Goal: Contribute content: Add original content to the website for others to see

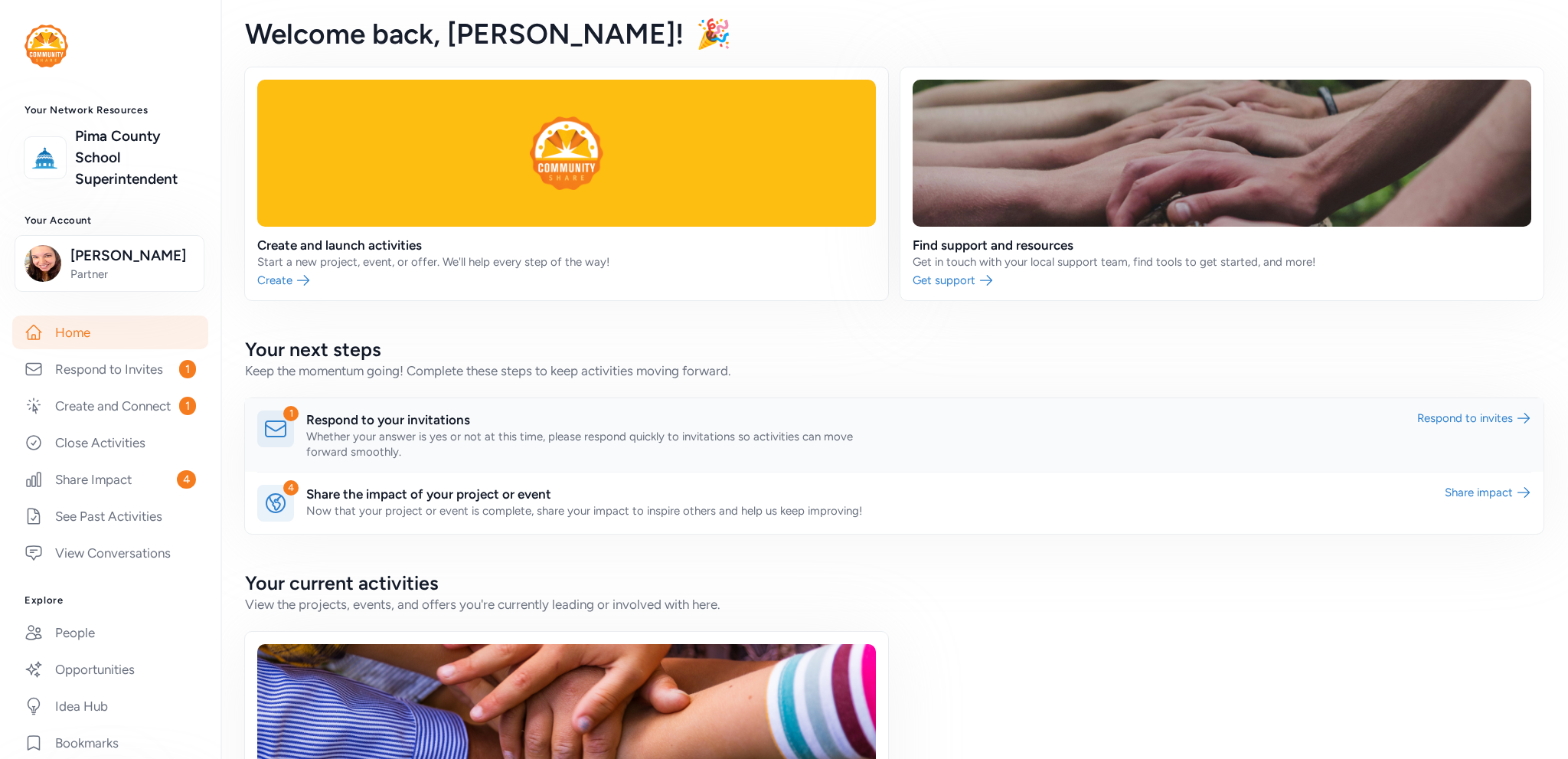
click at [307, 413] on link at bounding box center [894, 435] width 1299 height 74
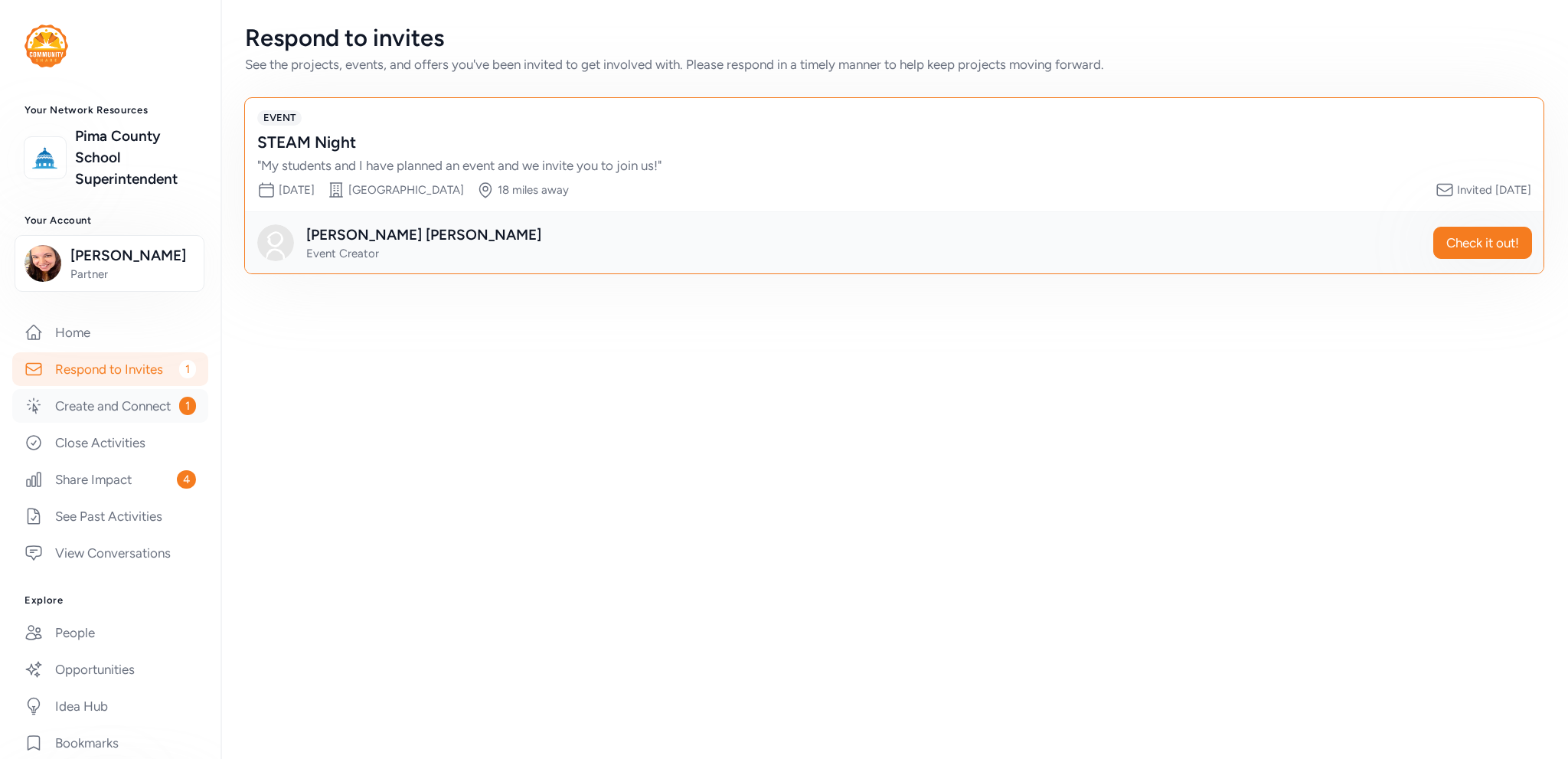
click at [95, 420] on link "Create and Connect 1" at bounding box center [111, 406] width 196 height 34
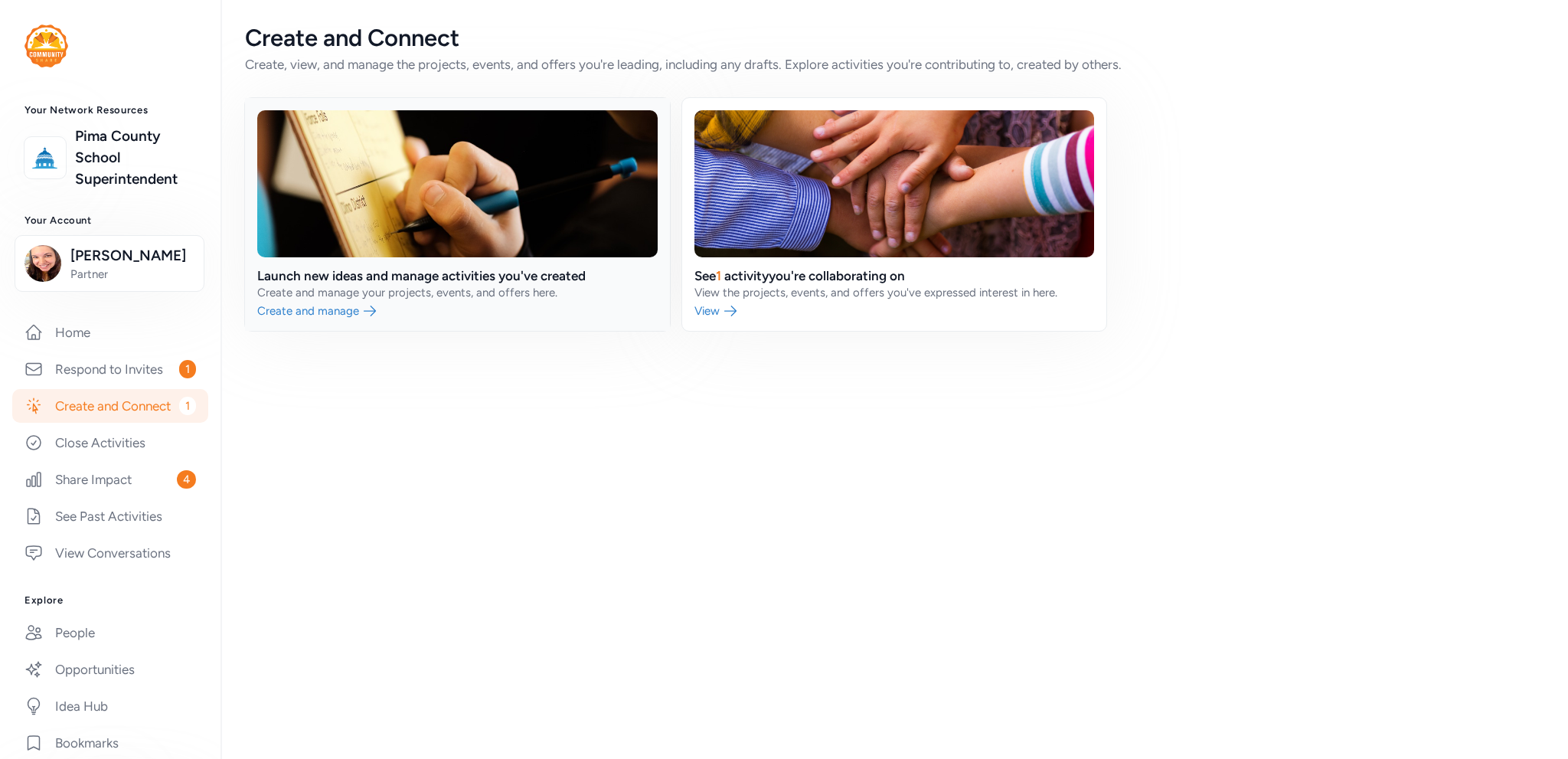
click at [454, 237] on link at bounding box center [457, 215] width 425 height 233
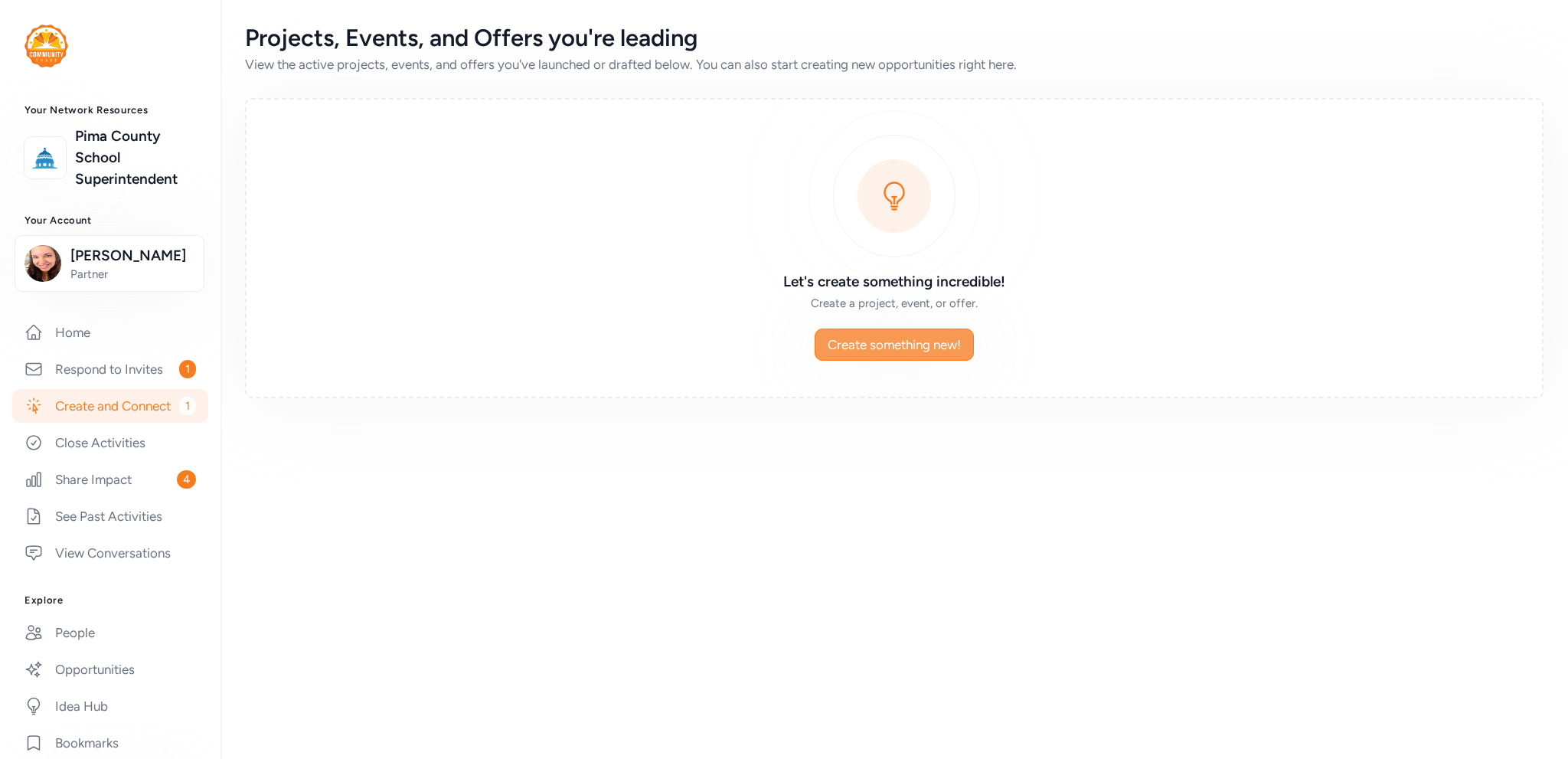
click at [939, 354] on button "Create something new!" at bounding box center [894, 345] width 159 height 32
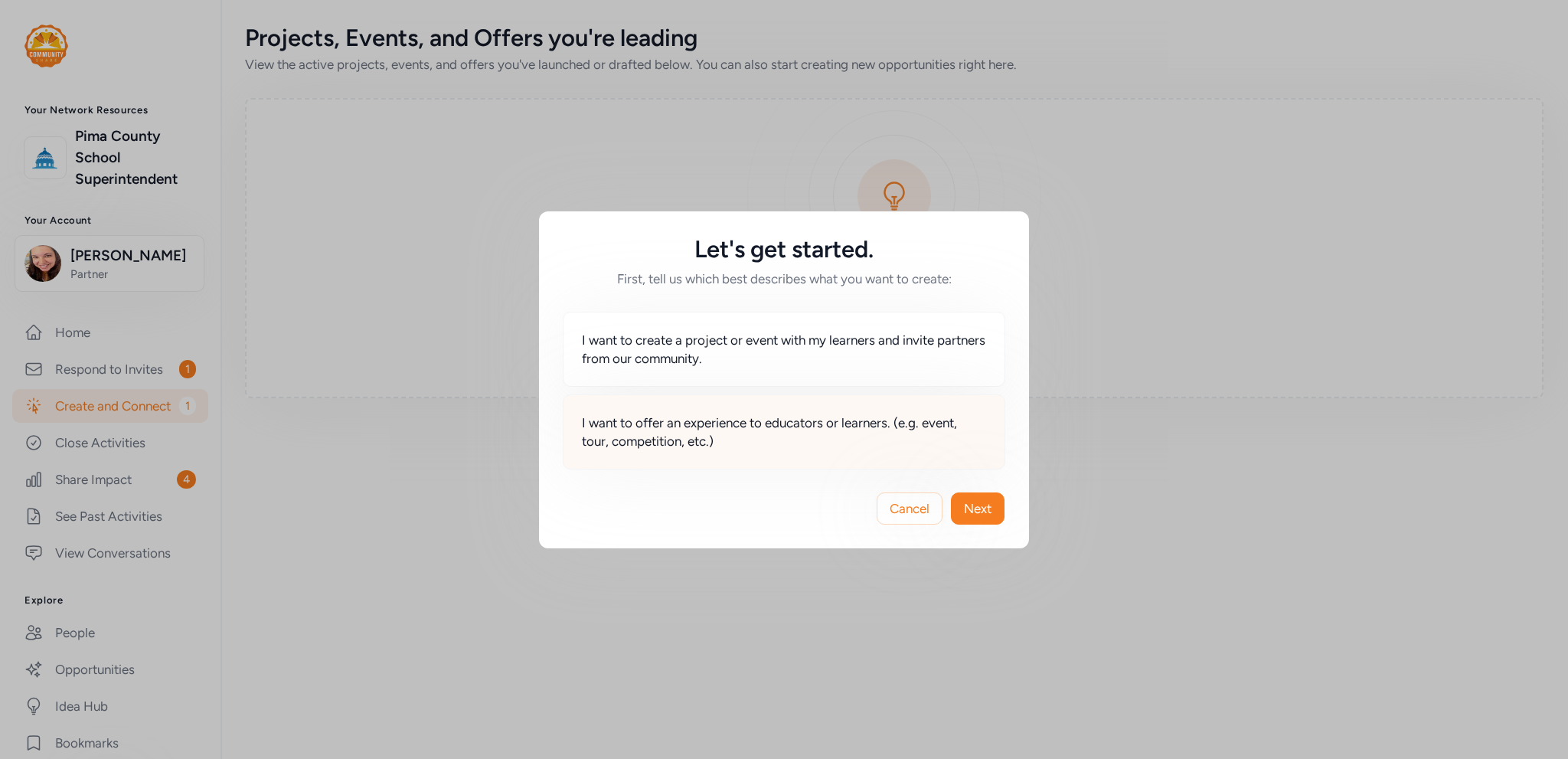
click at [727, 450] on div "I want to offer an experience to educators or learners. (e.g. event, tour, comp…" at bounding box center [784, 431] width 443 height 75
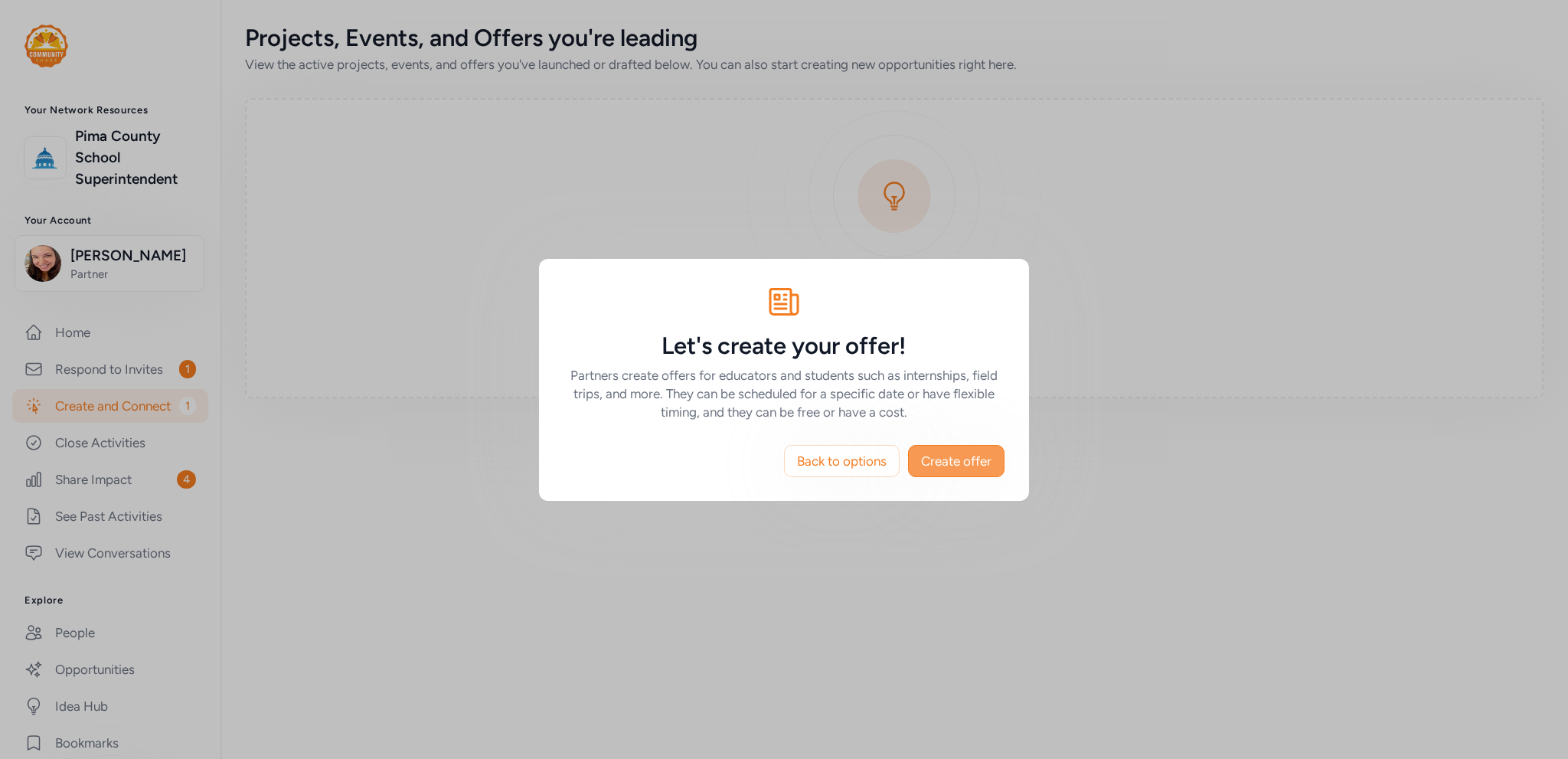
click at [955, 469] on span "Create offer" at bounding box center [956, 461] width 70 height 18
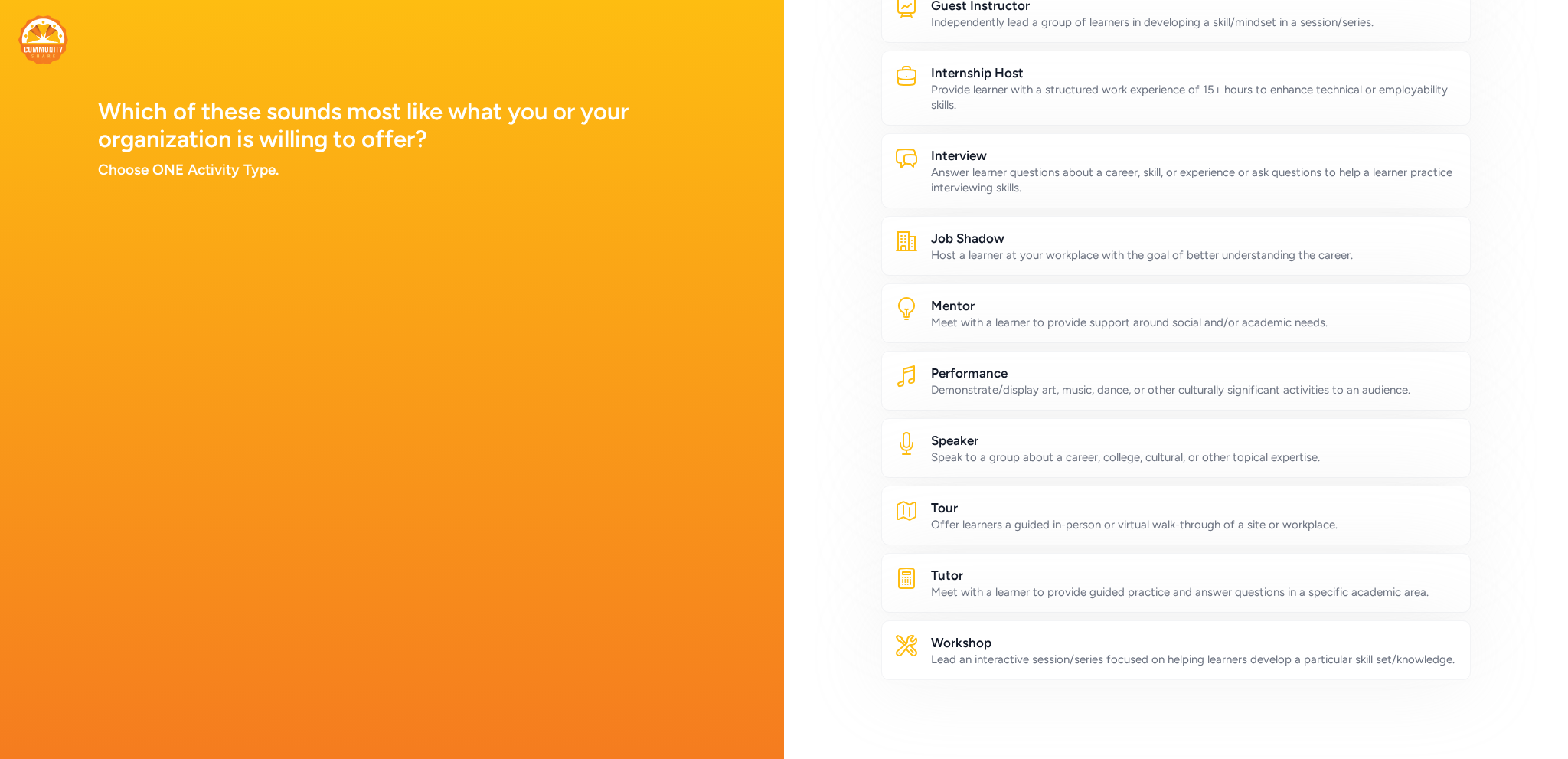
scroll to position [444, 0]
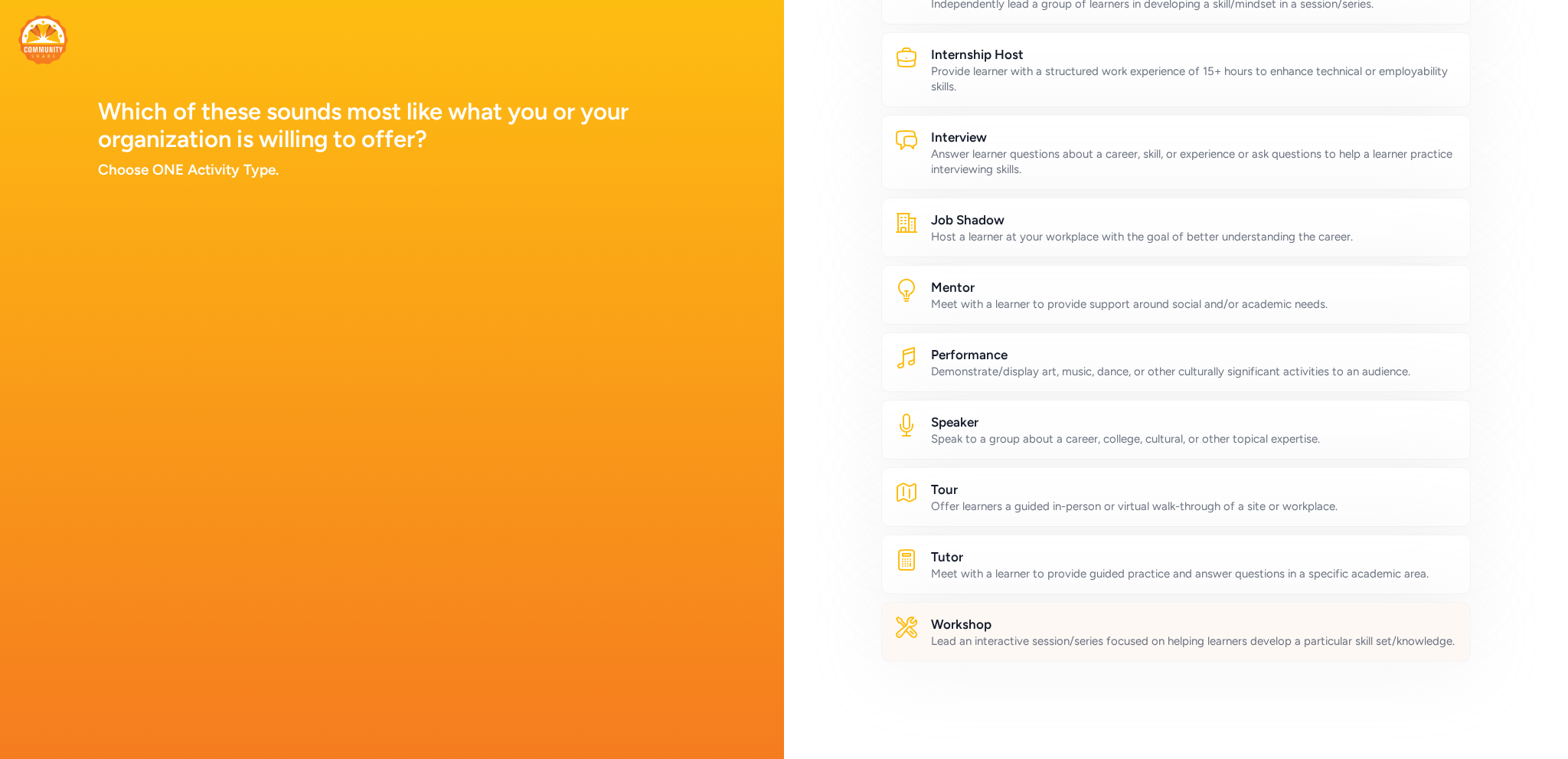
click at [993, 633] on div "Lead an interactive session/series focused on helping learners develop a partic…" at bounding box center [1194, 641] width 527 height 15
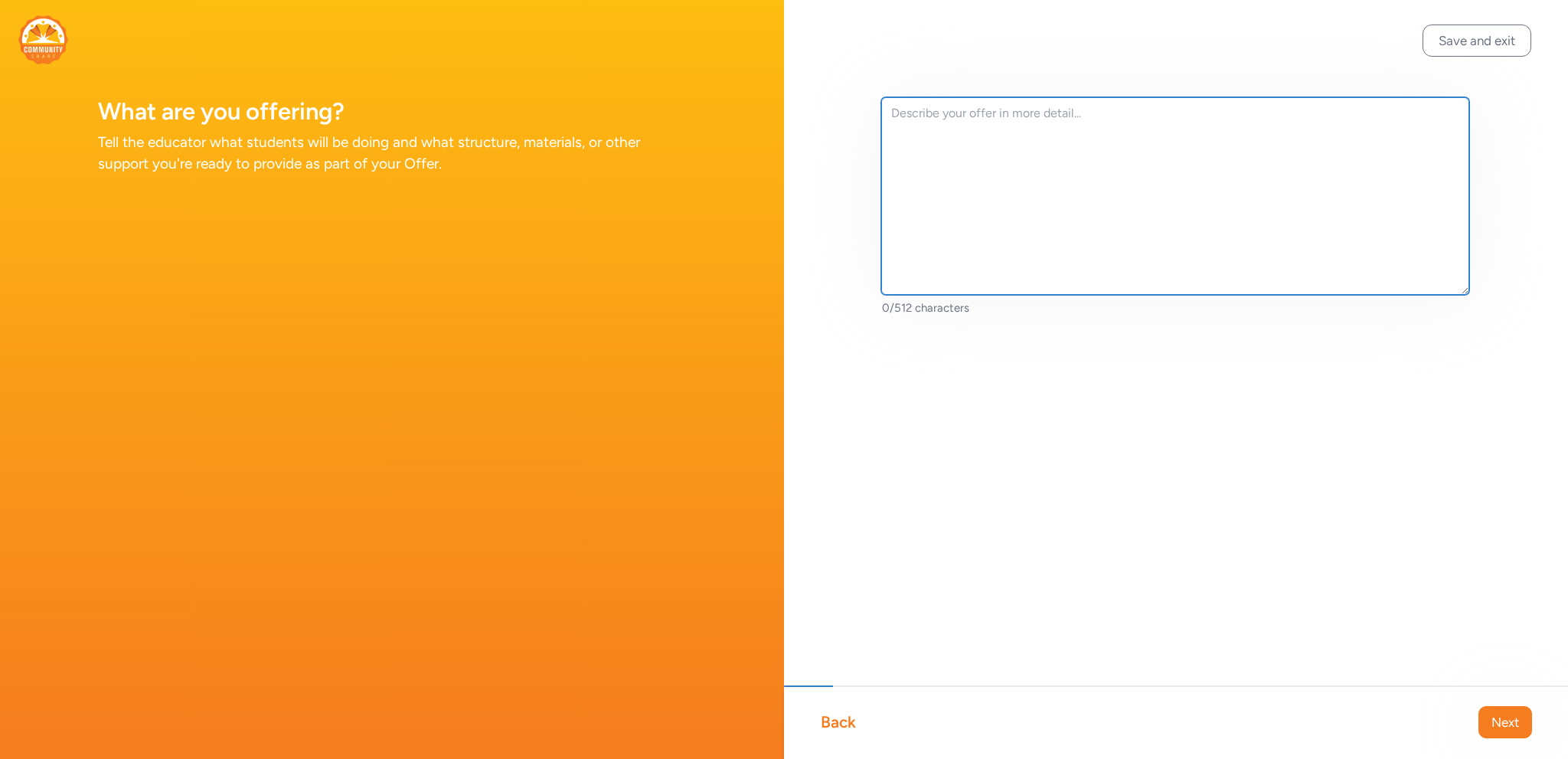
click at [1041, 132] on textarea at bounding box center [1175, 196] width 588 height 198
click at [1111, 118] on textarea at bounding box center [1175, 196] width 588 height 198
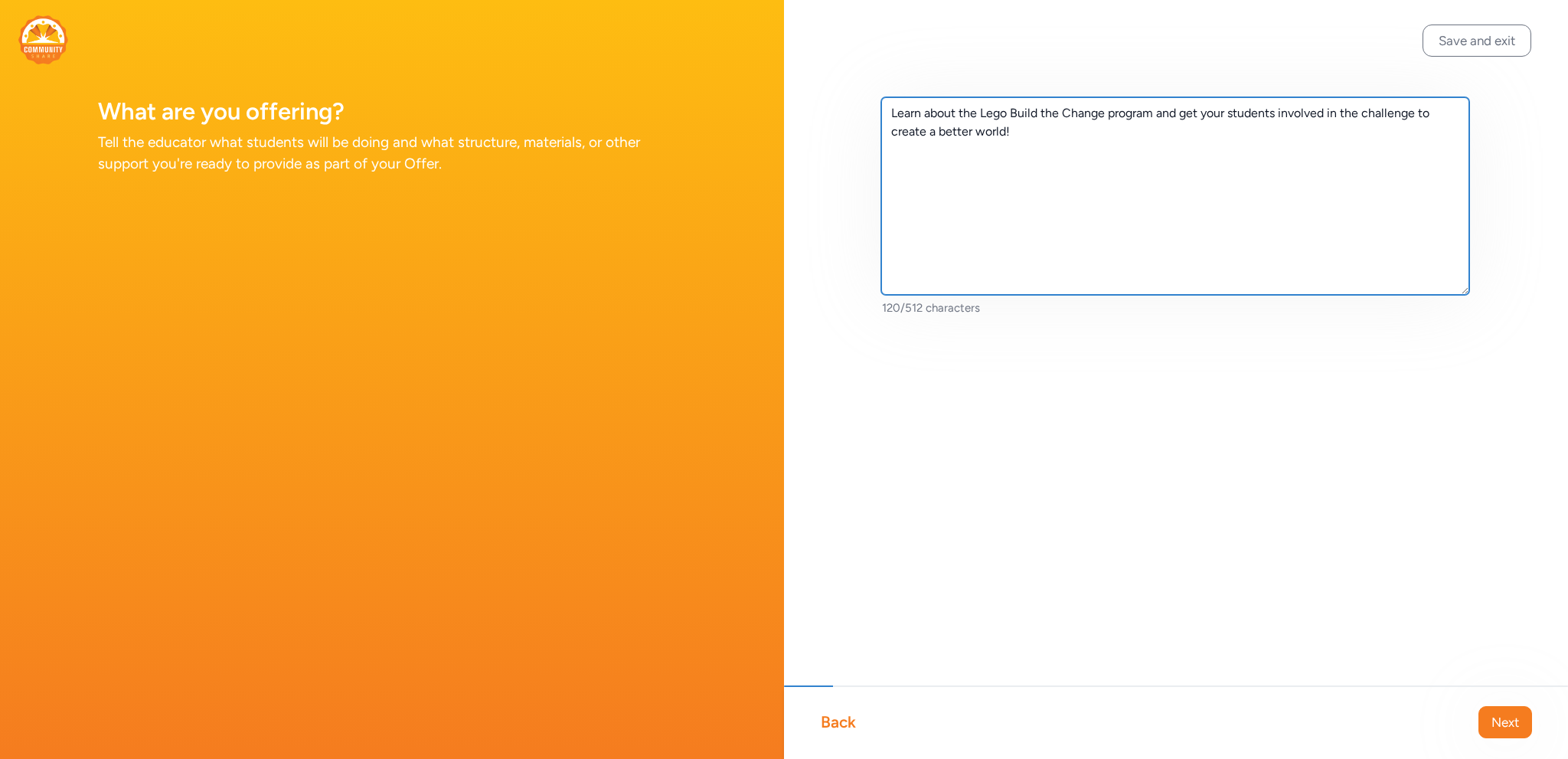
paste textarea "educators will have the opportunity to join for a free, month-long educator exp…"
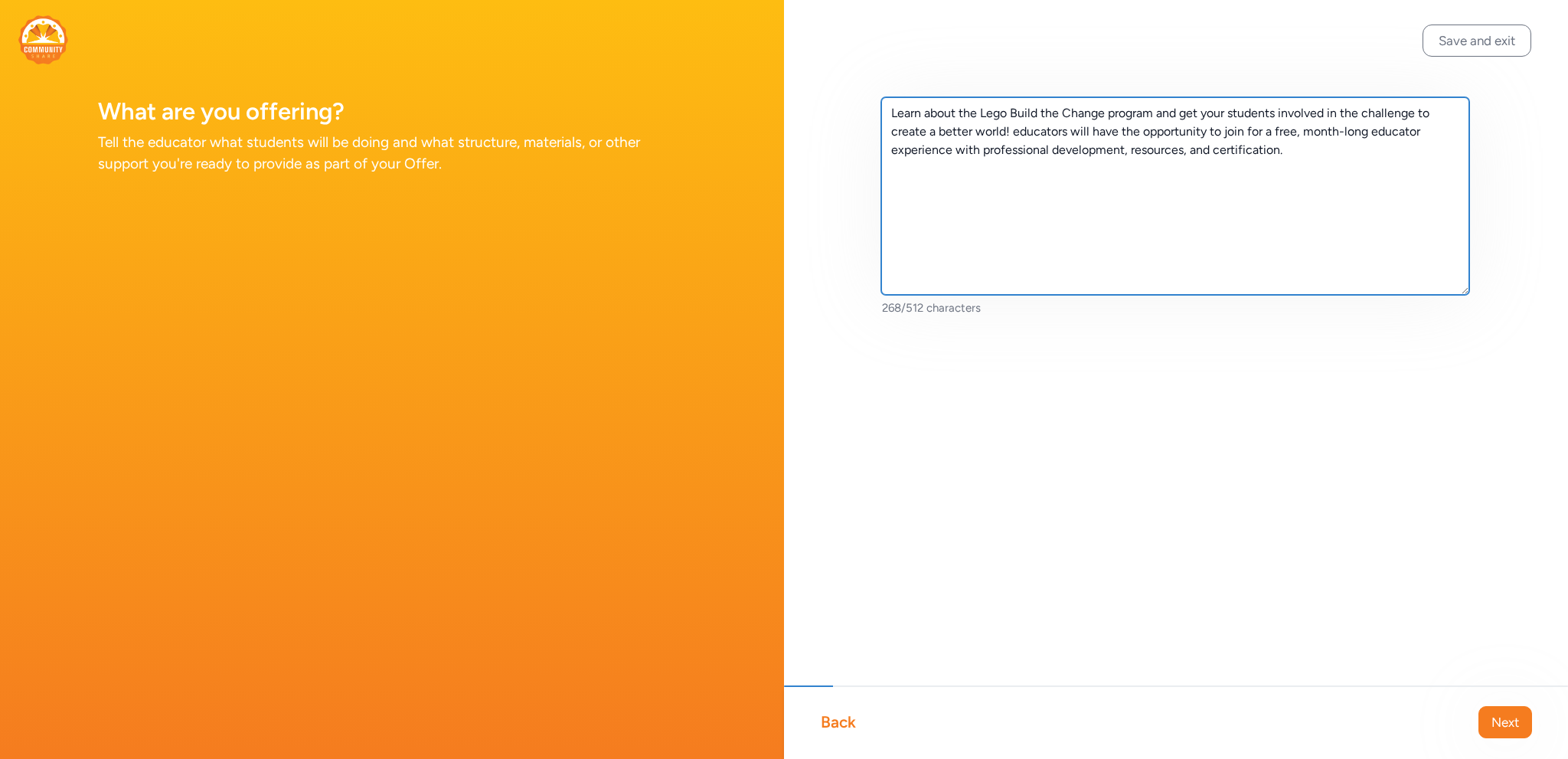
click at [1021, 132] on textarea "Learn about the Lego Build the Change program and get your students involved in…" at bounding box center [1175, 196] width 588 height 198
click at [1308, 152] on textarea "Learn about the Lego Build the Change program and get your students involved in…" at bounding box center [1175, 196] width 588 height 198
type textarea "Learn about the Lego Build the Change program and get your students involved in…"
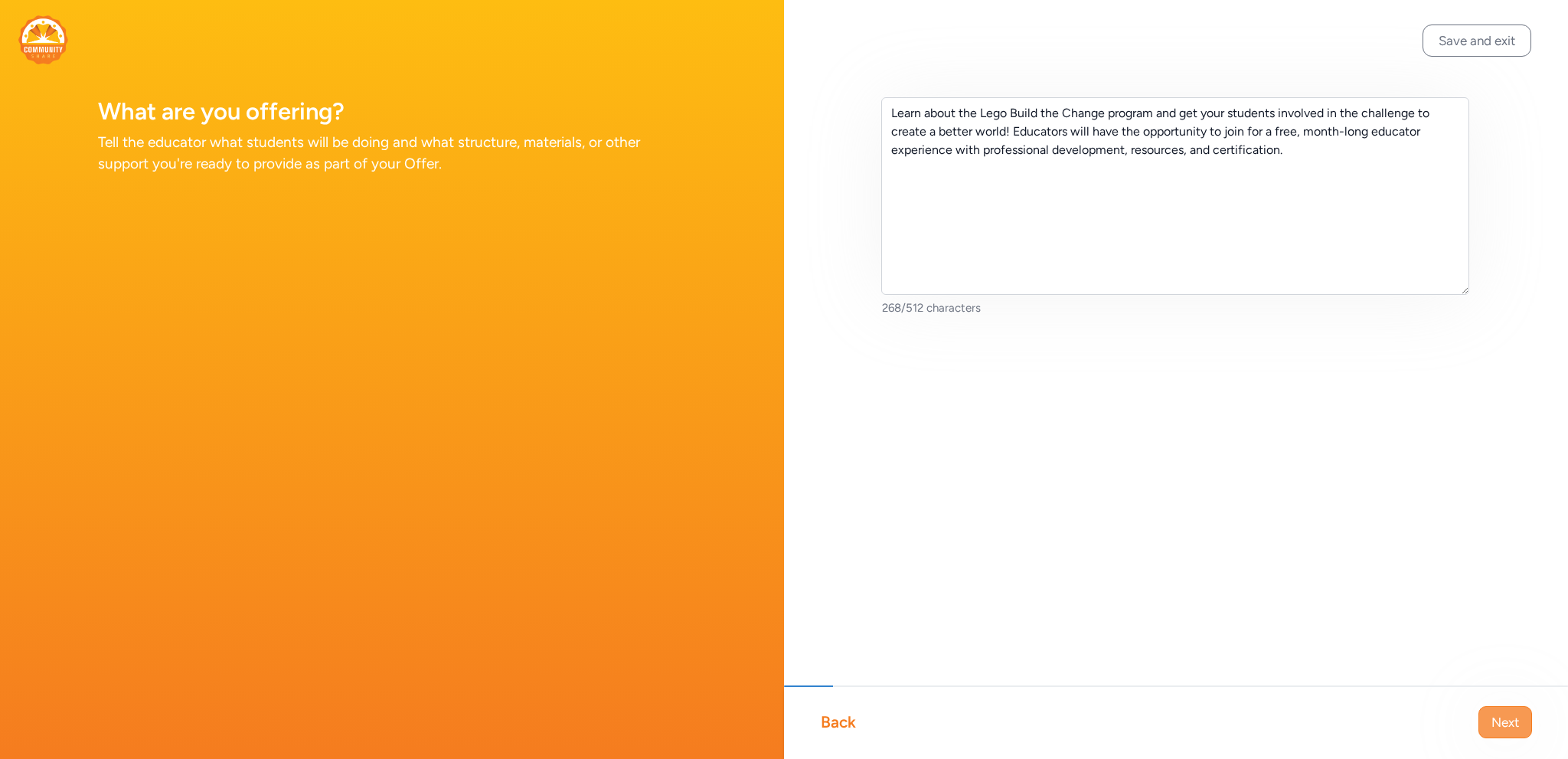
click at [1510, 725] on span "Next" at bounding box center [1505, 722] width 28 height 18
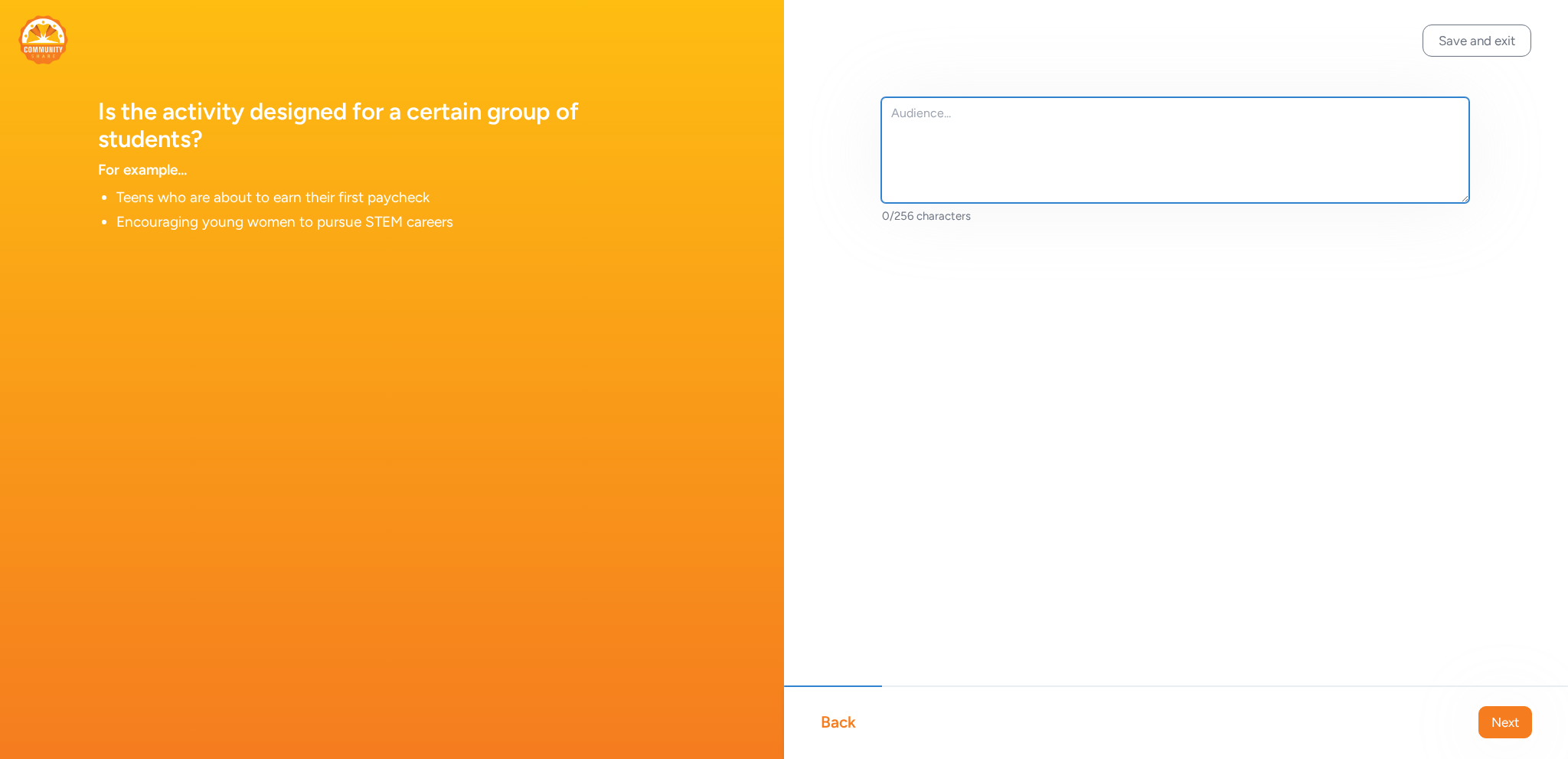
click at [983, 133] on textarea at bounding box center [1175, 150] width 588 height 106
type textarea "E"
type textarea "Educators teaching grades K-8th"
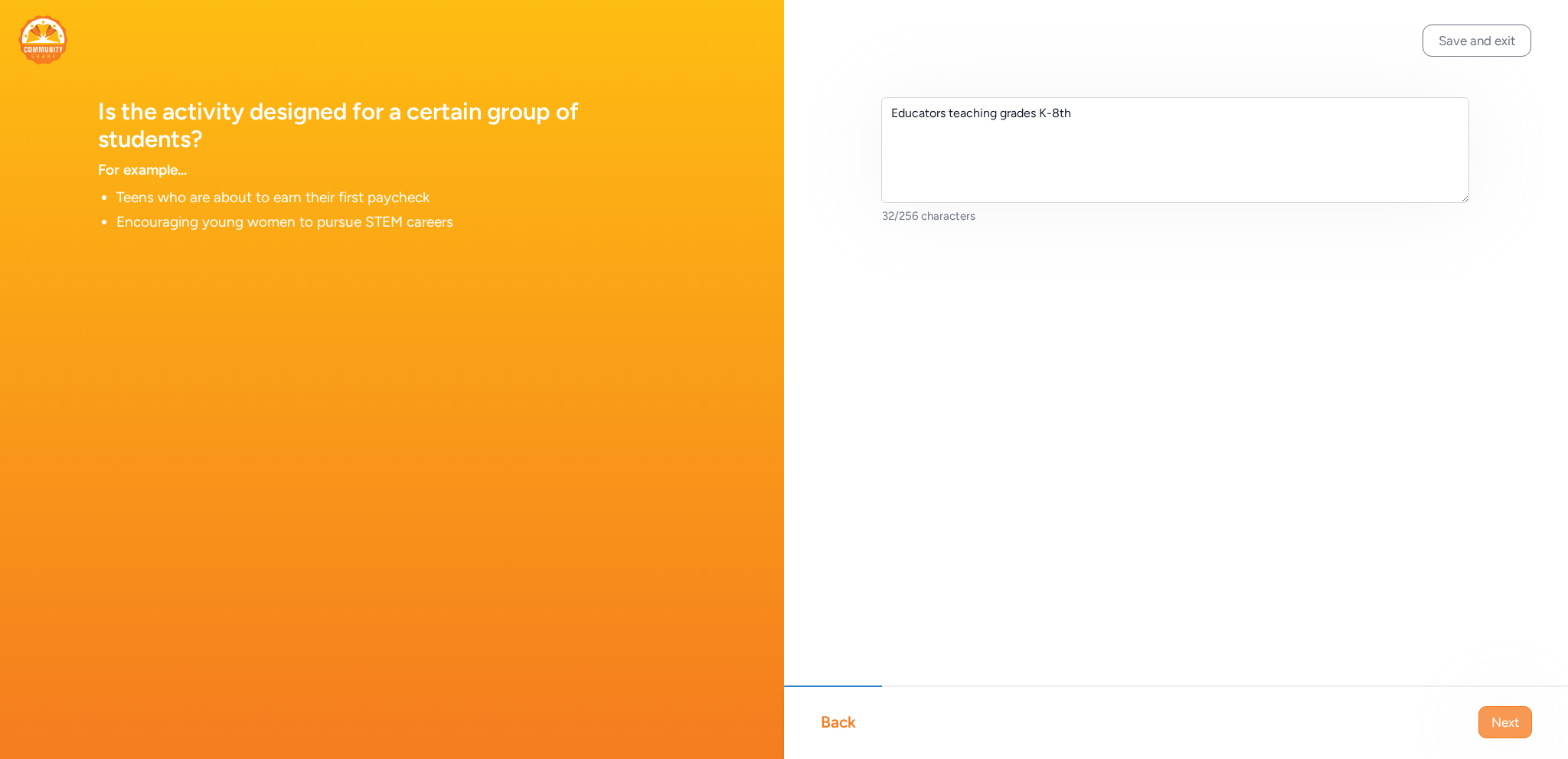
click at [1507, 727] on span "Next" at bounding box center [1505, 722] width 28 height 18
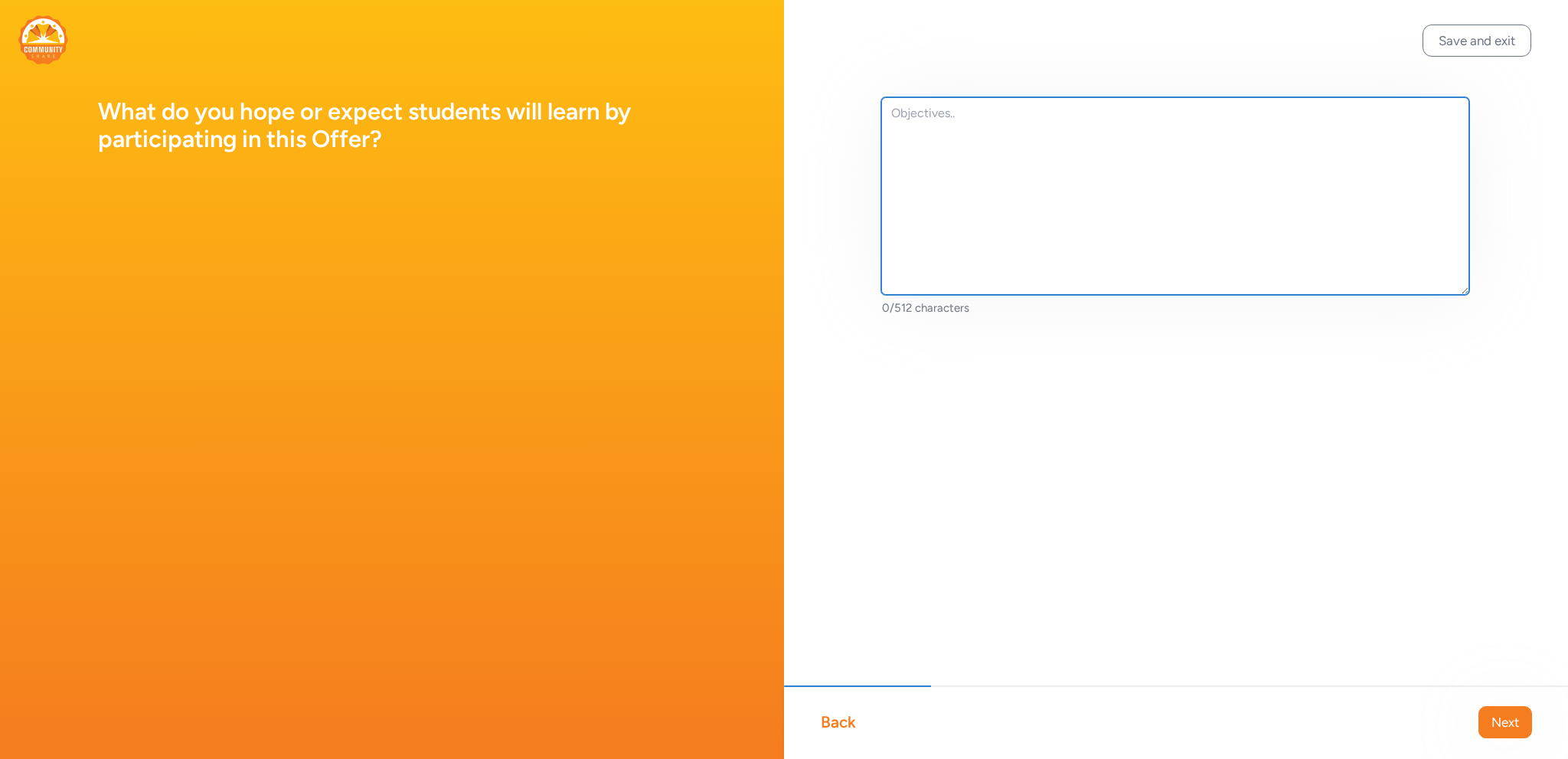
click at [968, 123] on textarea at bounding box center [1175, 196] width 588 height 198
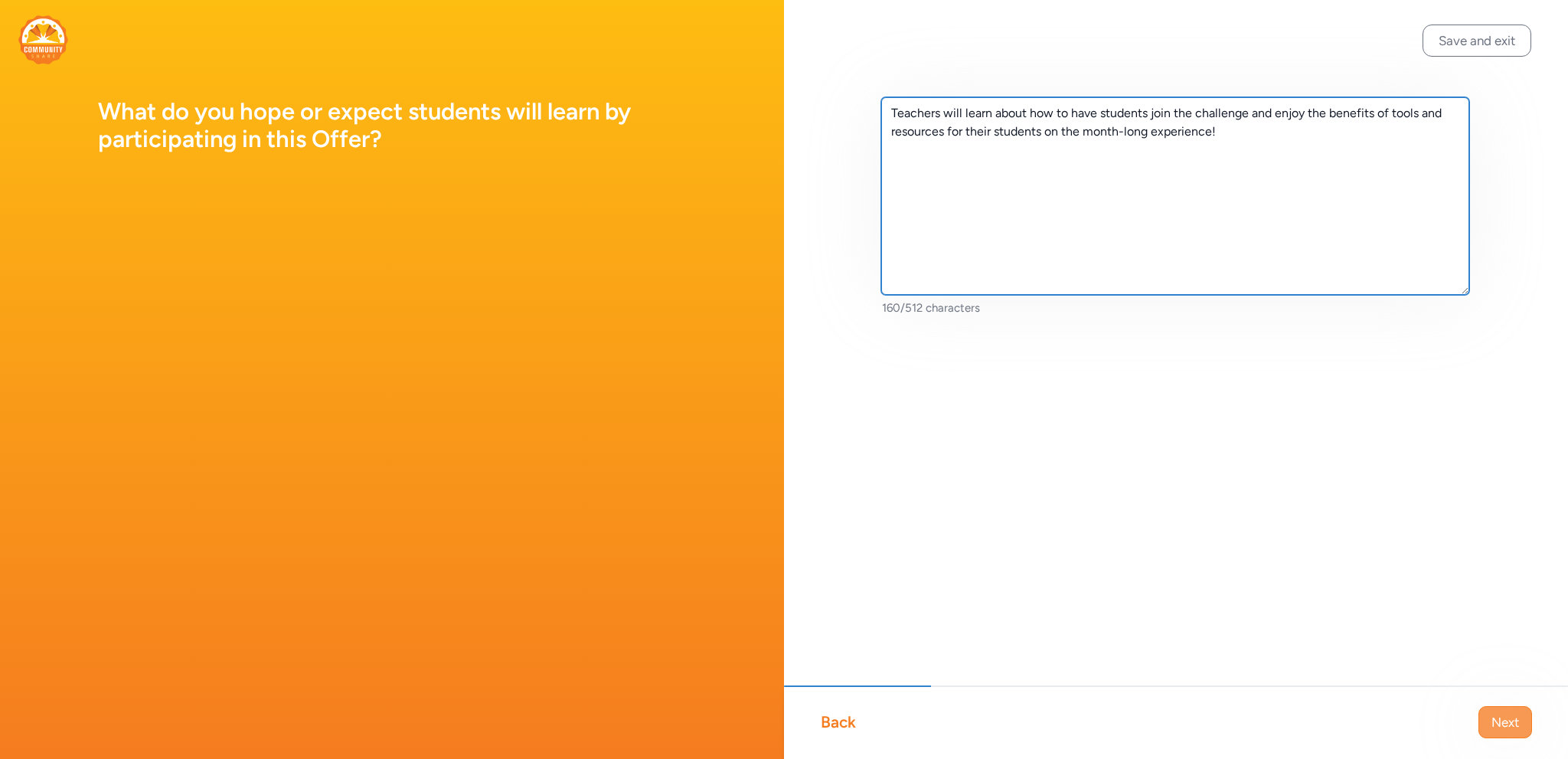
type textarea "Teachers will learn about how to have students join the challenge and enjoy the…"
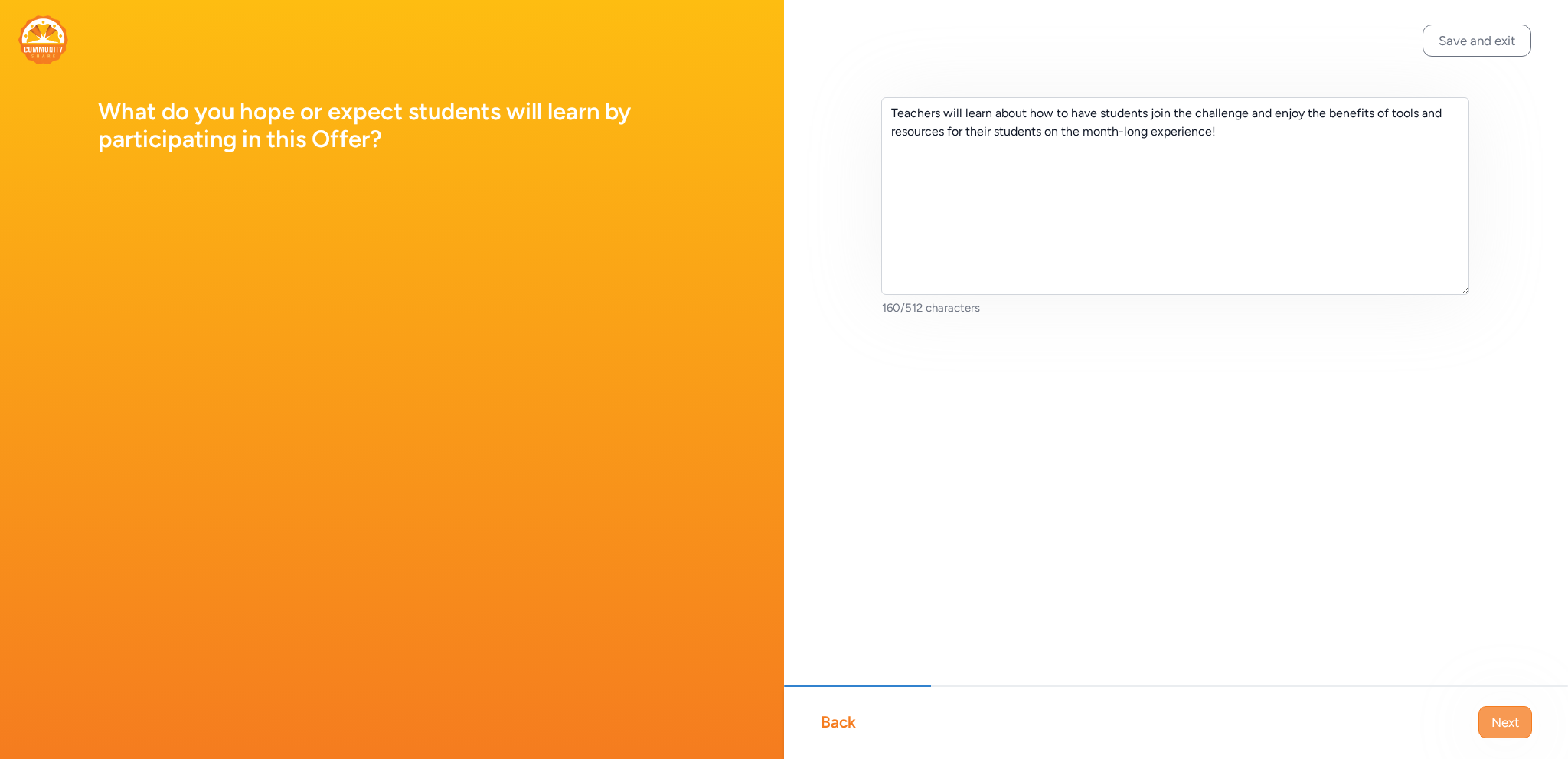
click at [1493, 719] on span "Next" at bounding box center [1505, 722] width 28 height 18
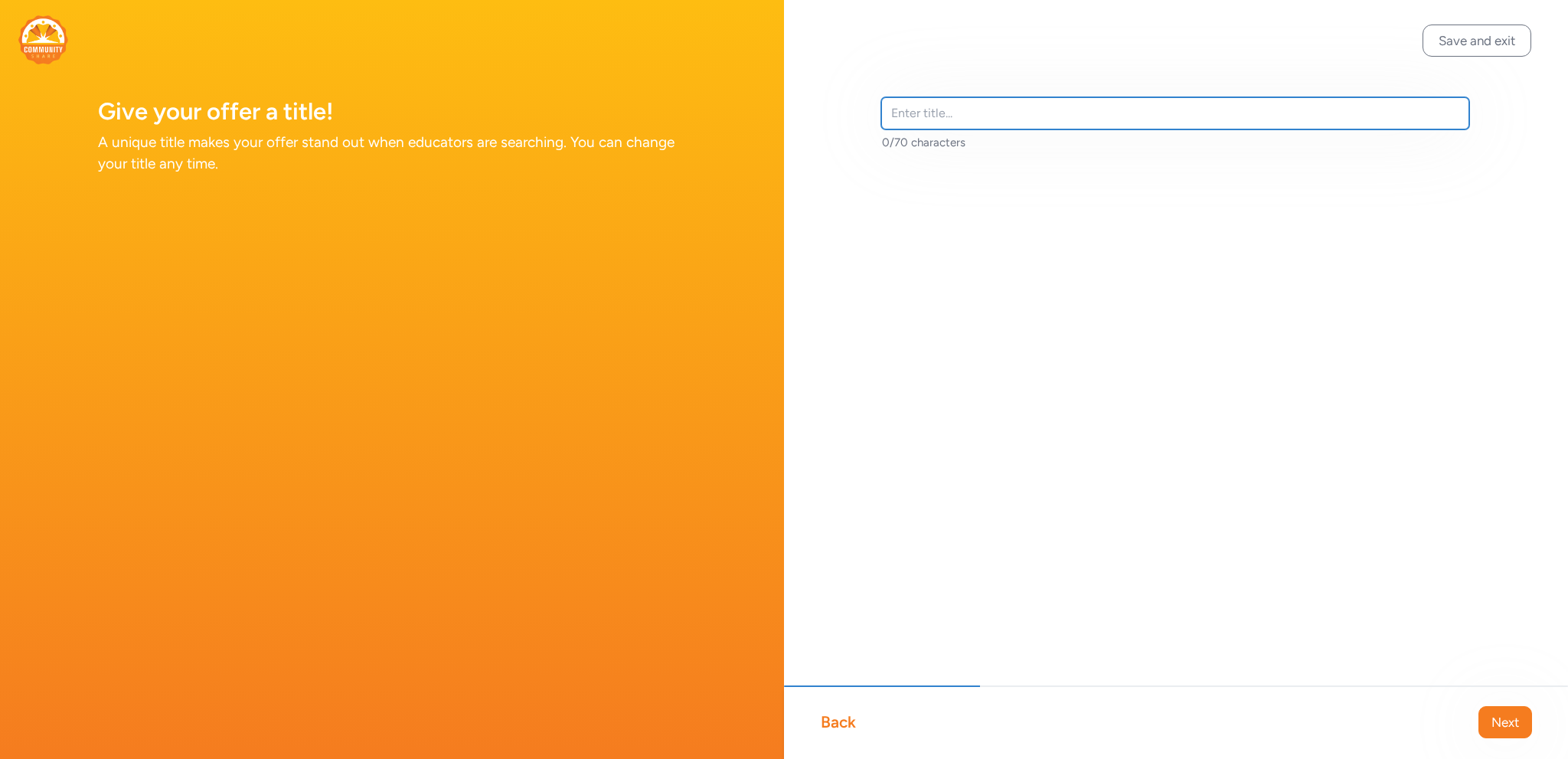
click at [955, 120] on input "text" at bounding box center [1175, 113] width 588 height 32
type input "[US_STATE] Lego Build the Change Institute!"
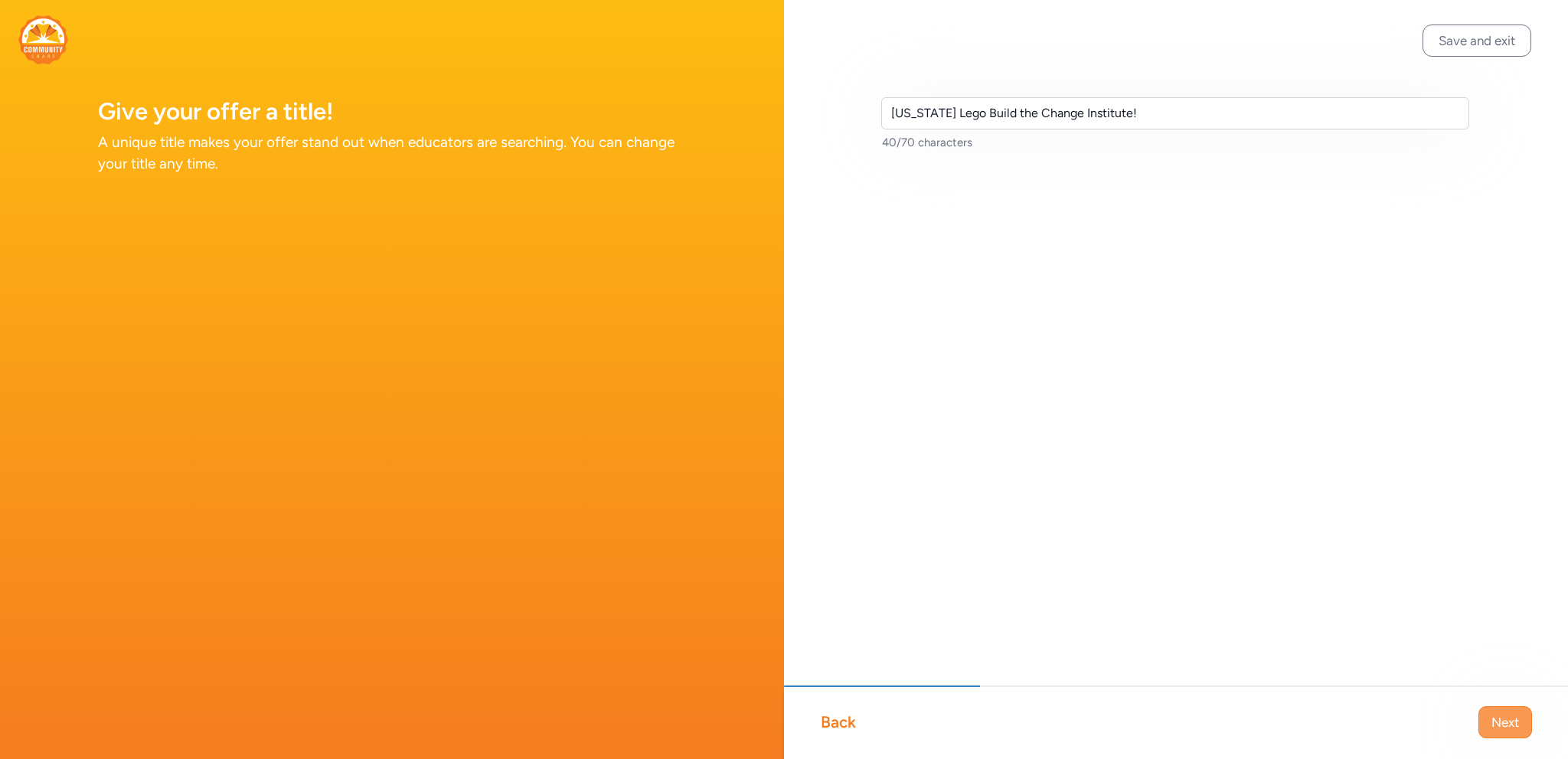
click at [1496, 718] on span "Next" at bounding box center [1505, 722] width 28 height 18
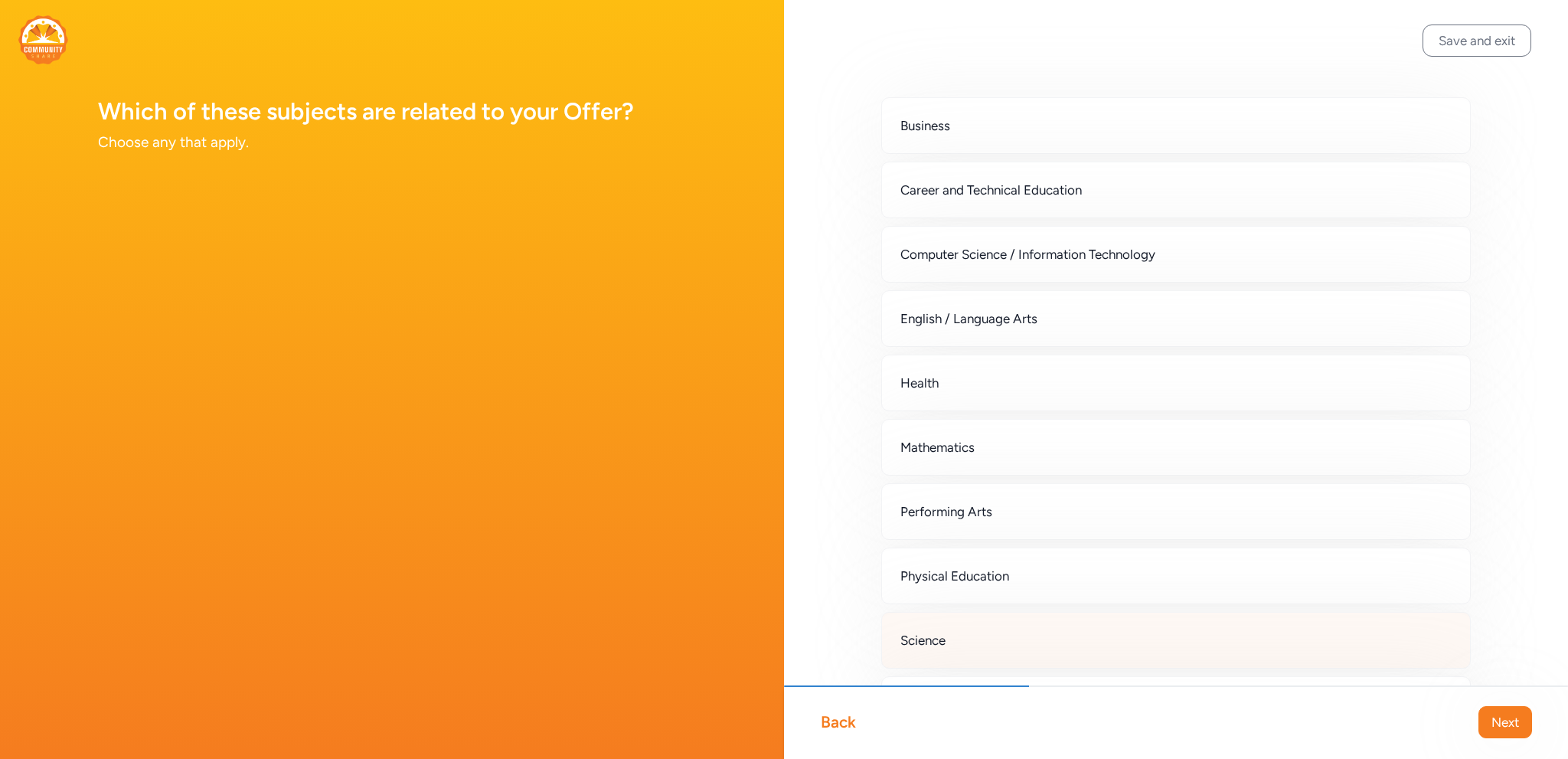
click at [1019, 637] on div "Science" at bounding box center [1176, 641] width 589 height 57
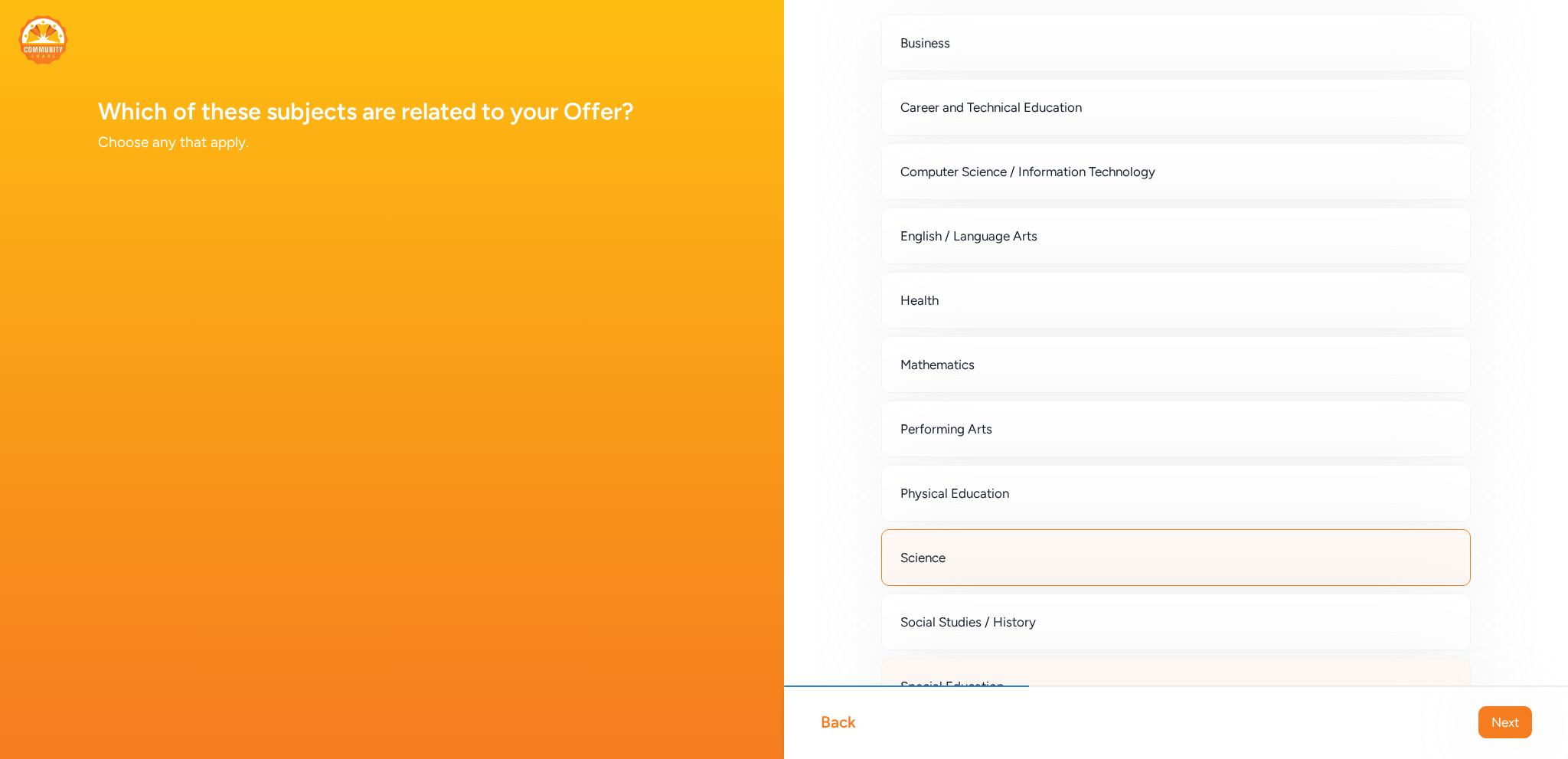
scroll to position [80, 0]
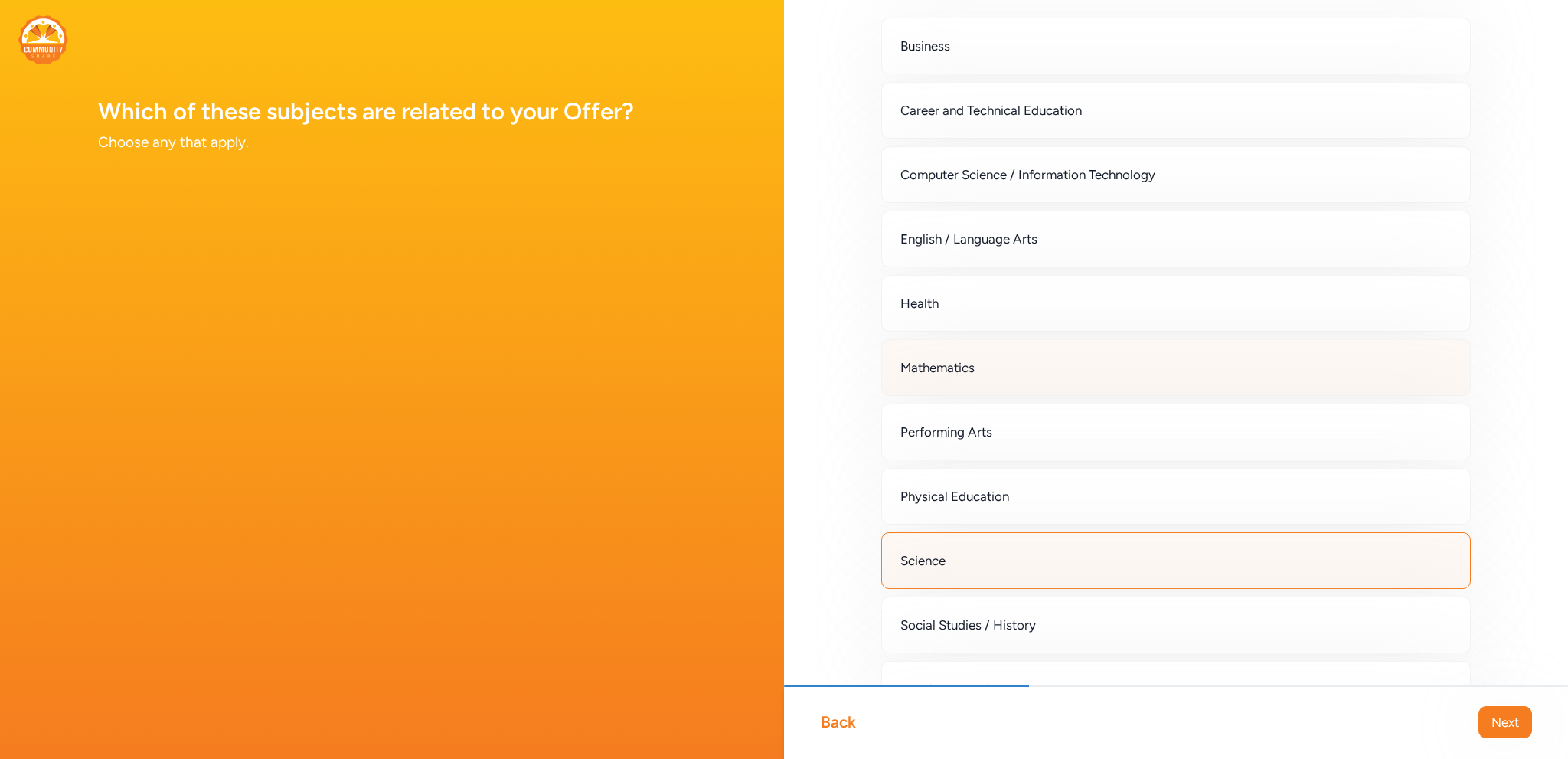
click at [934, 367] on span "Mathematics" at bounding box center [937, 367] width 75 height 18
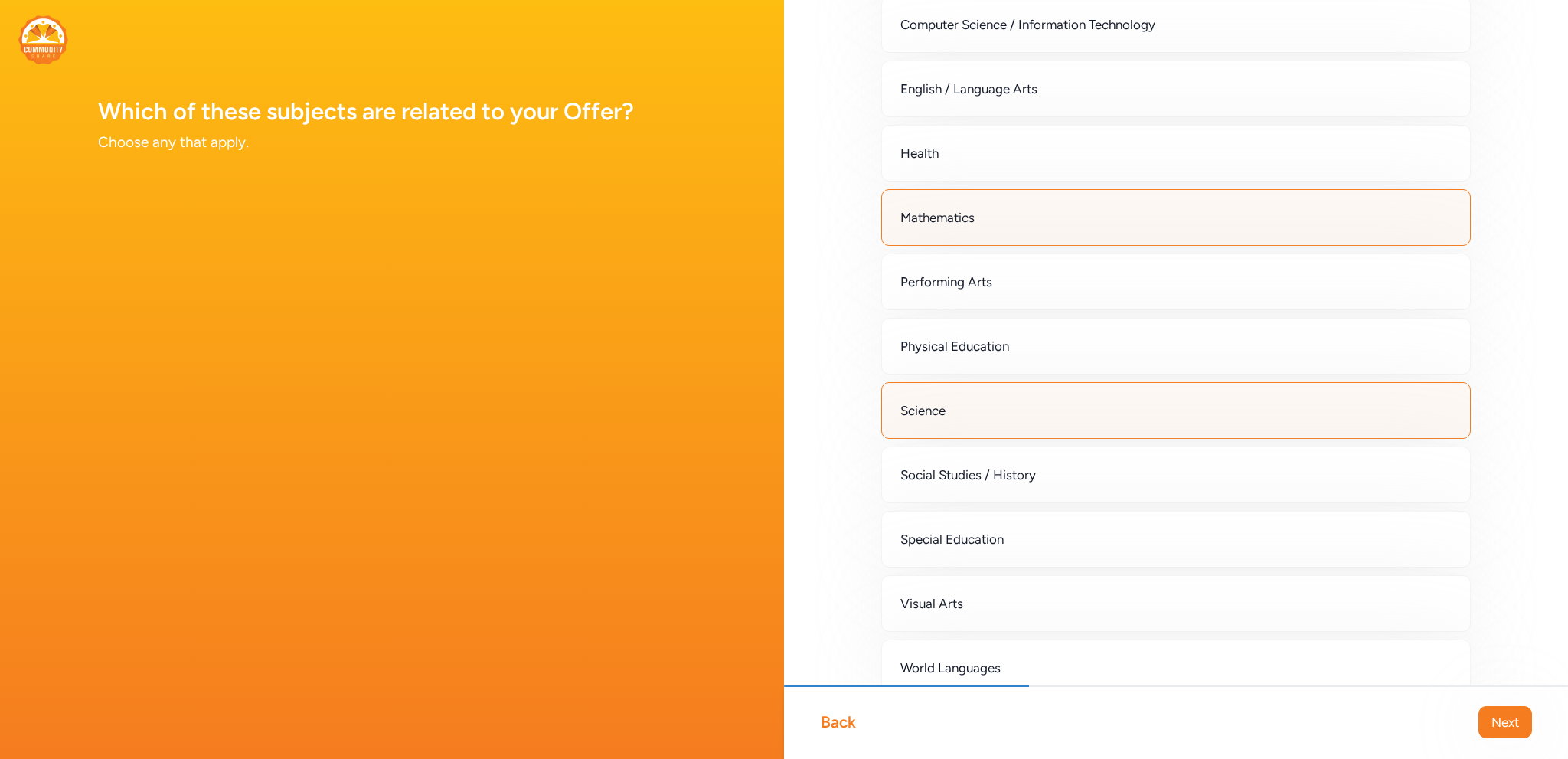
scroll to position [309, 0]
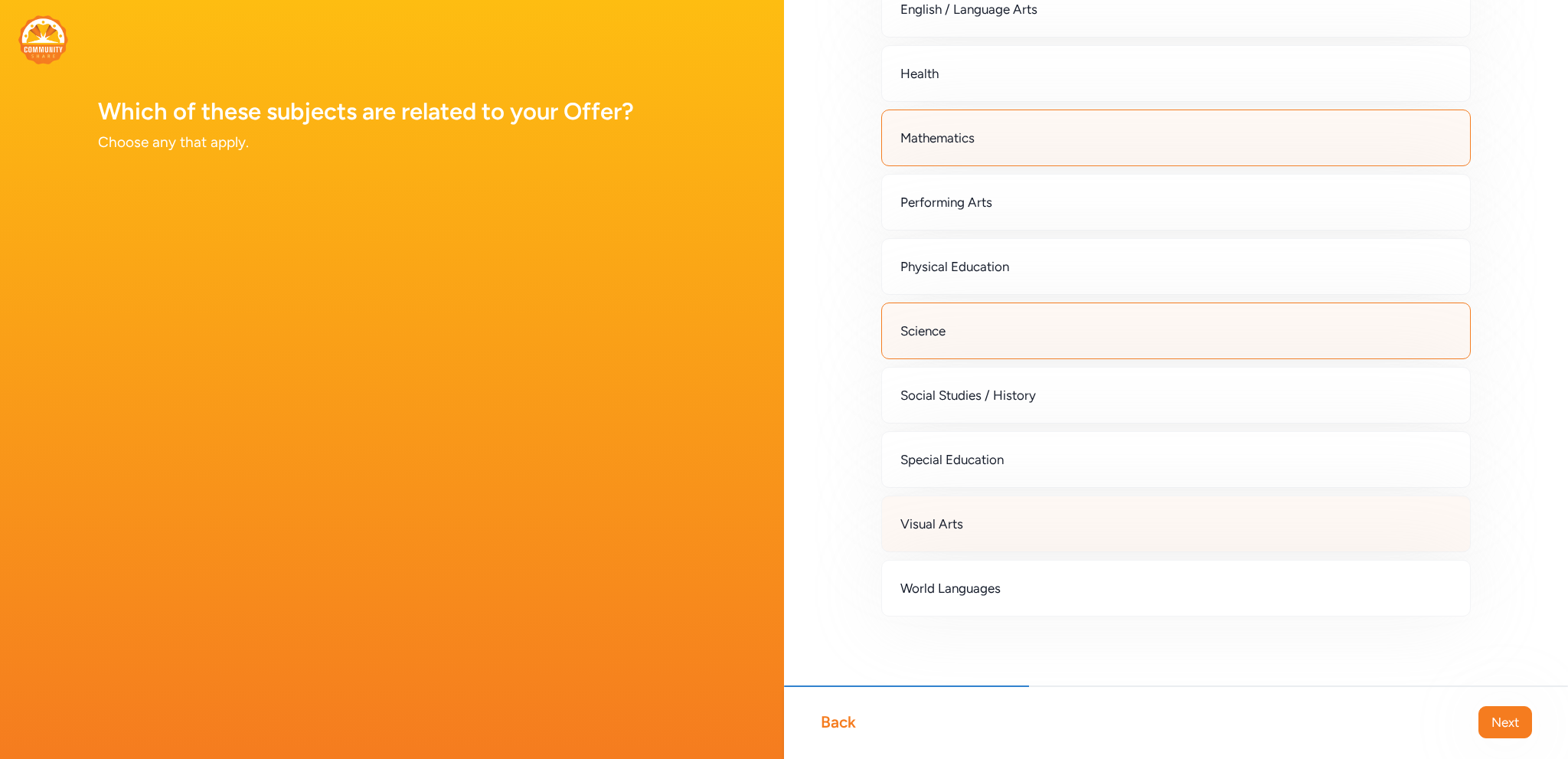
click at [1026, 533] on div "Visual Arts" at bounding box center [1176, 524] width 589 height 57
click at [1513, 719] on span "Next" at bounding box center [1505, 722] width 28 height 18
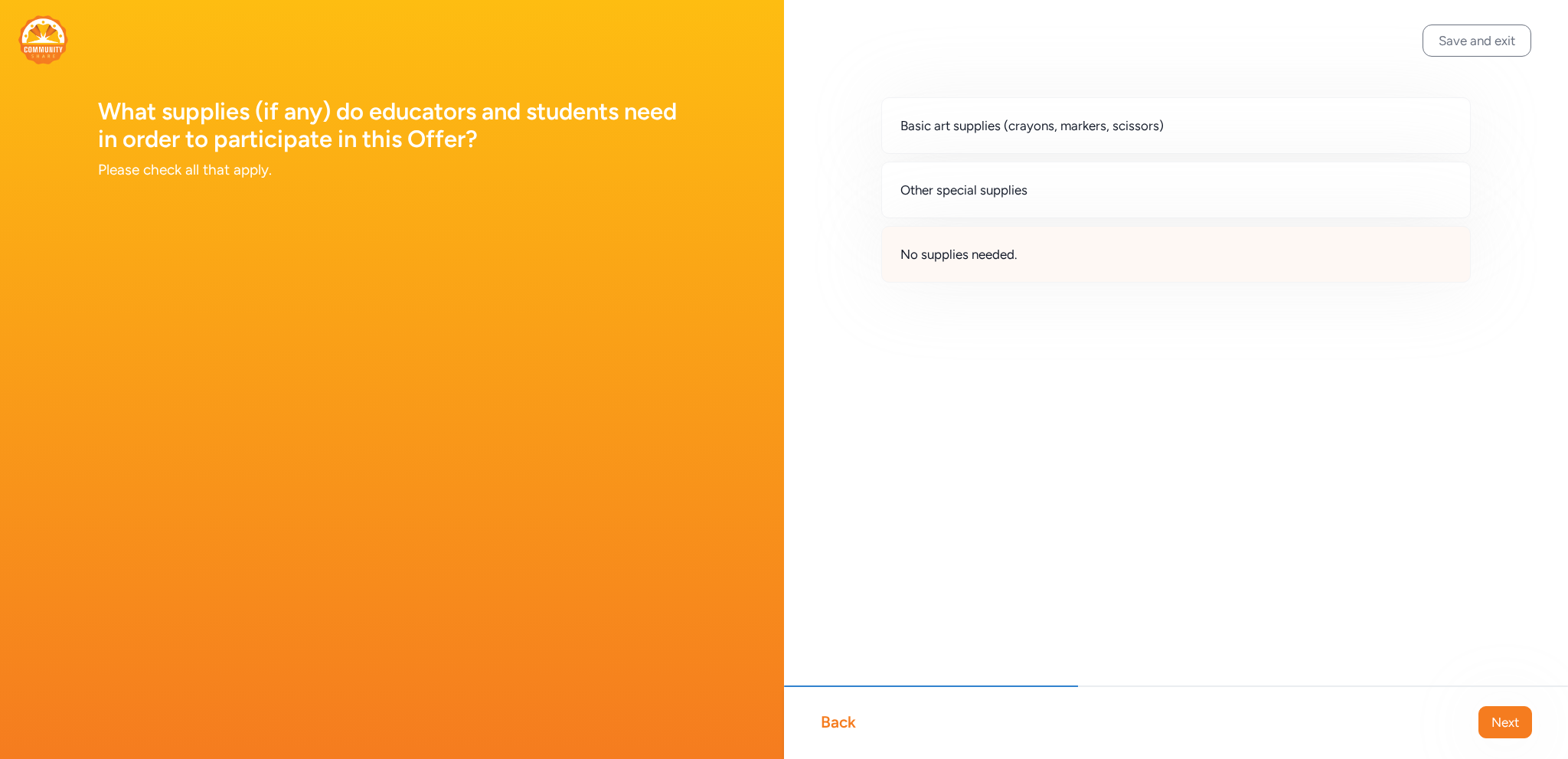
click at [1010, 257] on span "No supplies needed." at bounding box center [959, 254] width 117 height 18
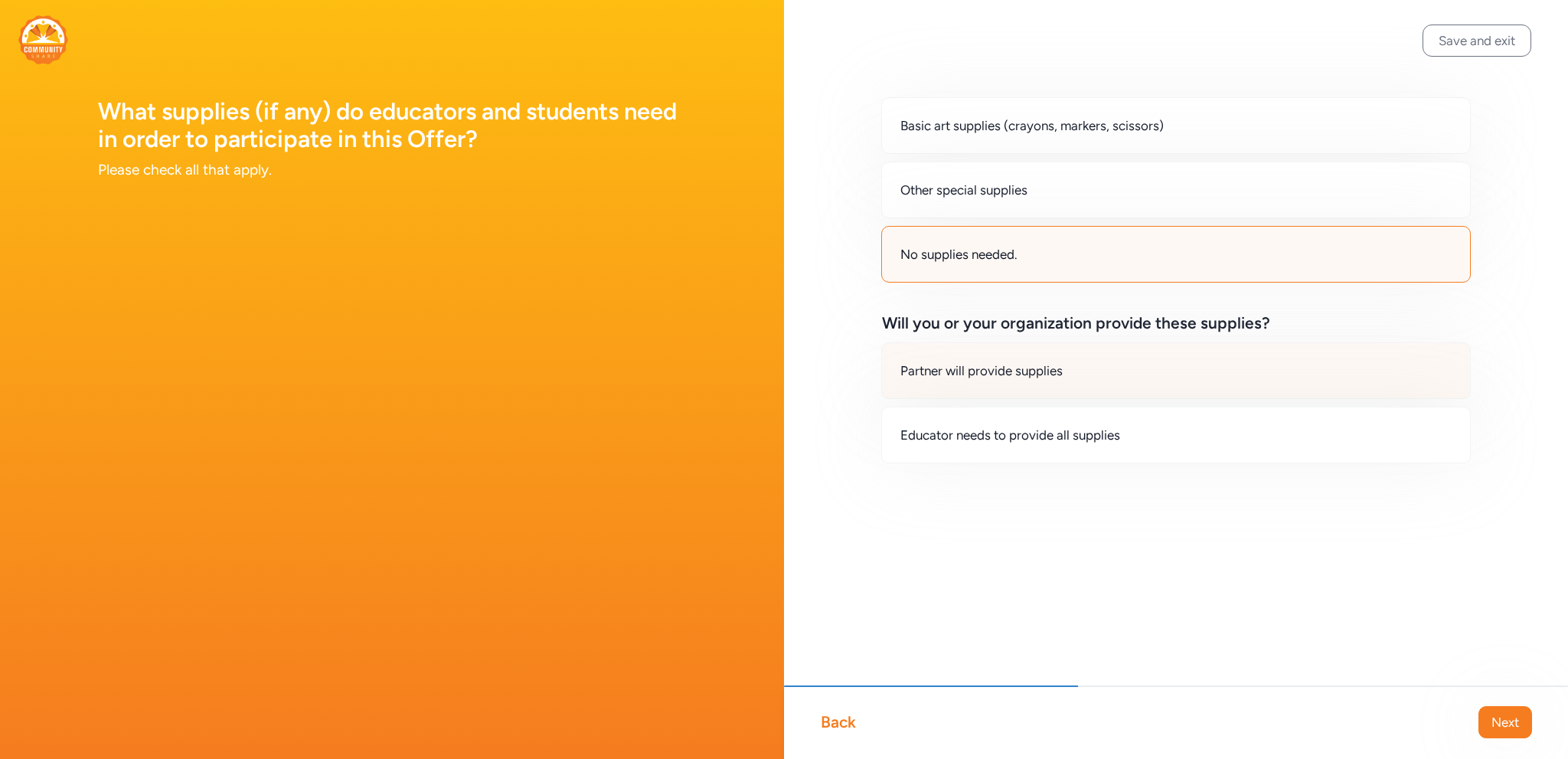
click at [1017, 382] on div "Partner will provide supplies" at bounding box center [1176, 371] width 589 height 57
click at [1501, 725] on span "Next" at bounding box center [1505, 722] width 28 height 18
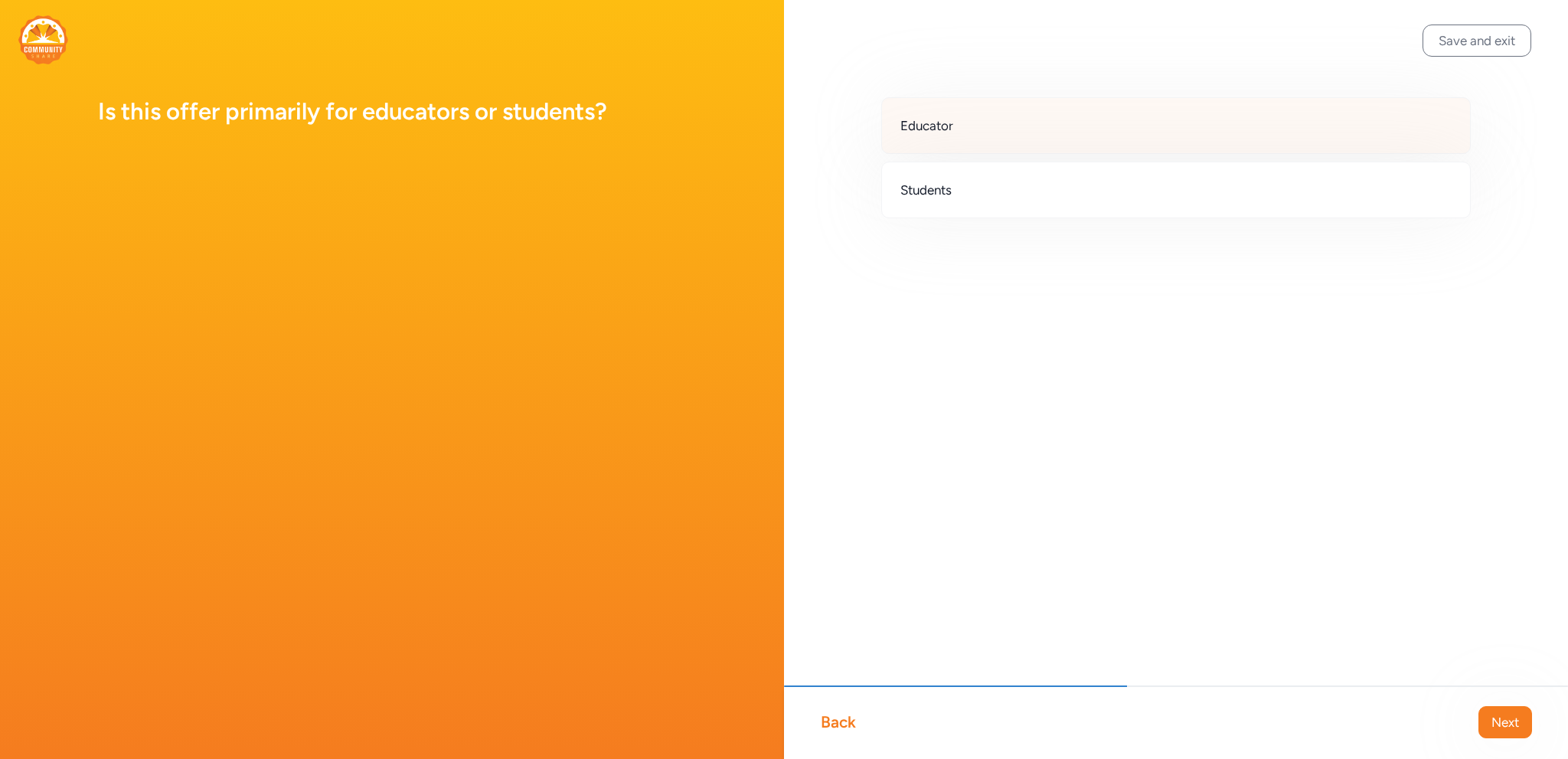
click at [1002, 119] on div "Educator" at bounding box center [1176, 126] width 589 height 57
click at [1498, 731] on button "Next" at bounding box center [1505, 722] width 54 height 32
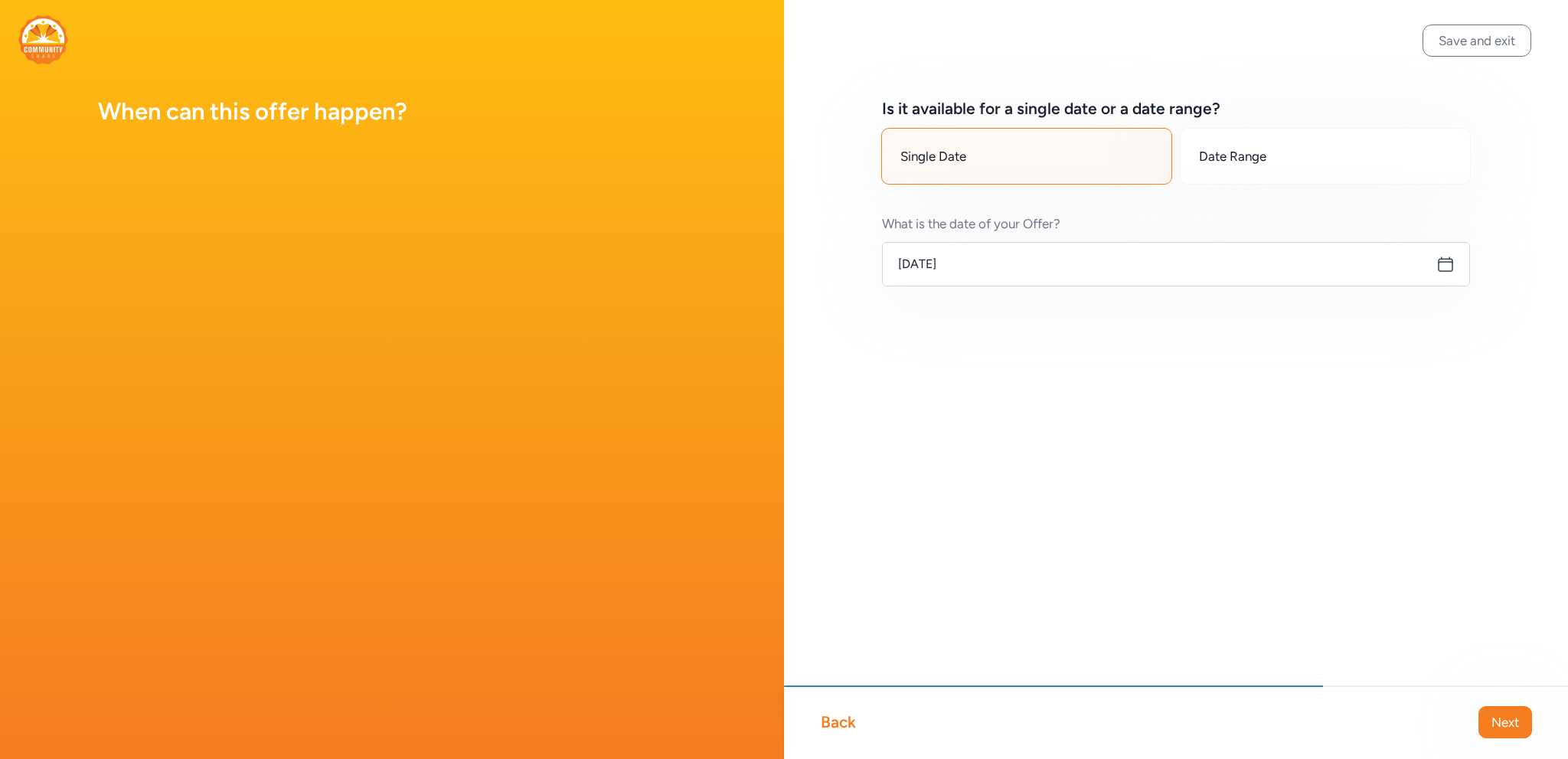
click at [1107, 153] on div "Single Date" at bounding box center [1026, 156] width 291 height 57
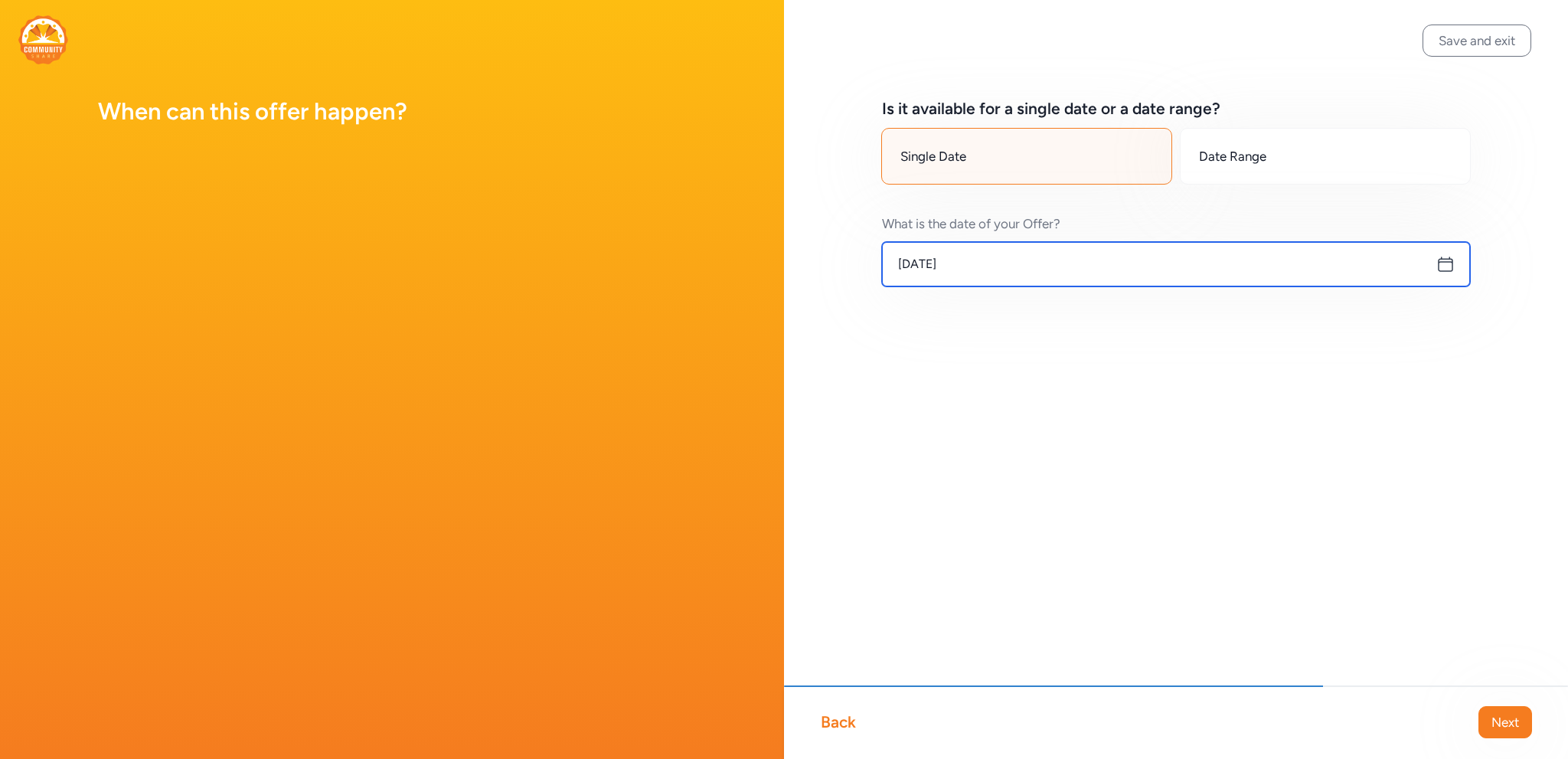
click at [1316, 261] on input "[DATE]" at bounding box center [1176, 264] width 588 height 44
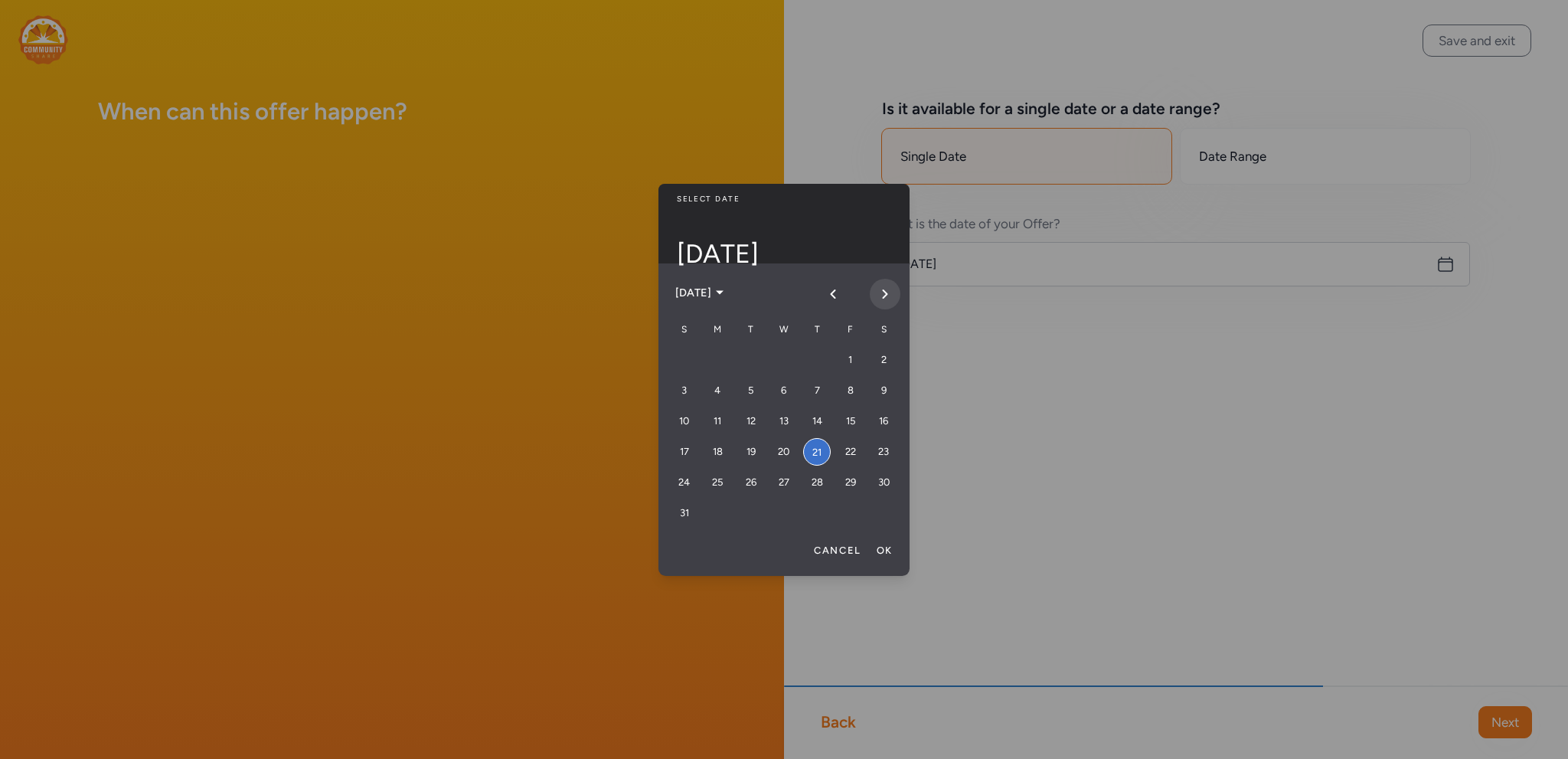
click at [881, 289] on icon "Next month" at bounding box center [885, 294] width 13 height 13
click at [788, 418] on div "17" at bounding box center [784, 421] width 28 height 28
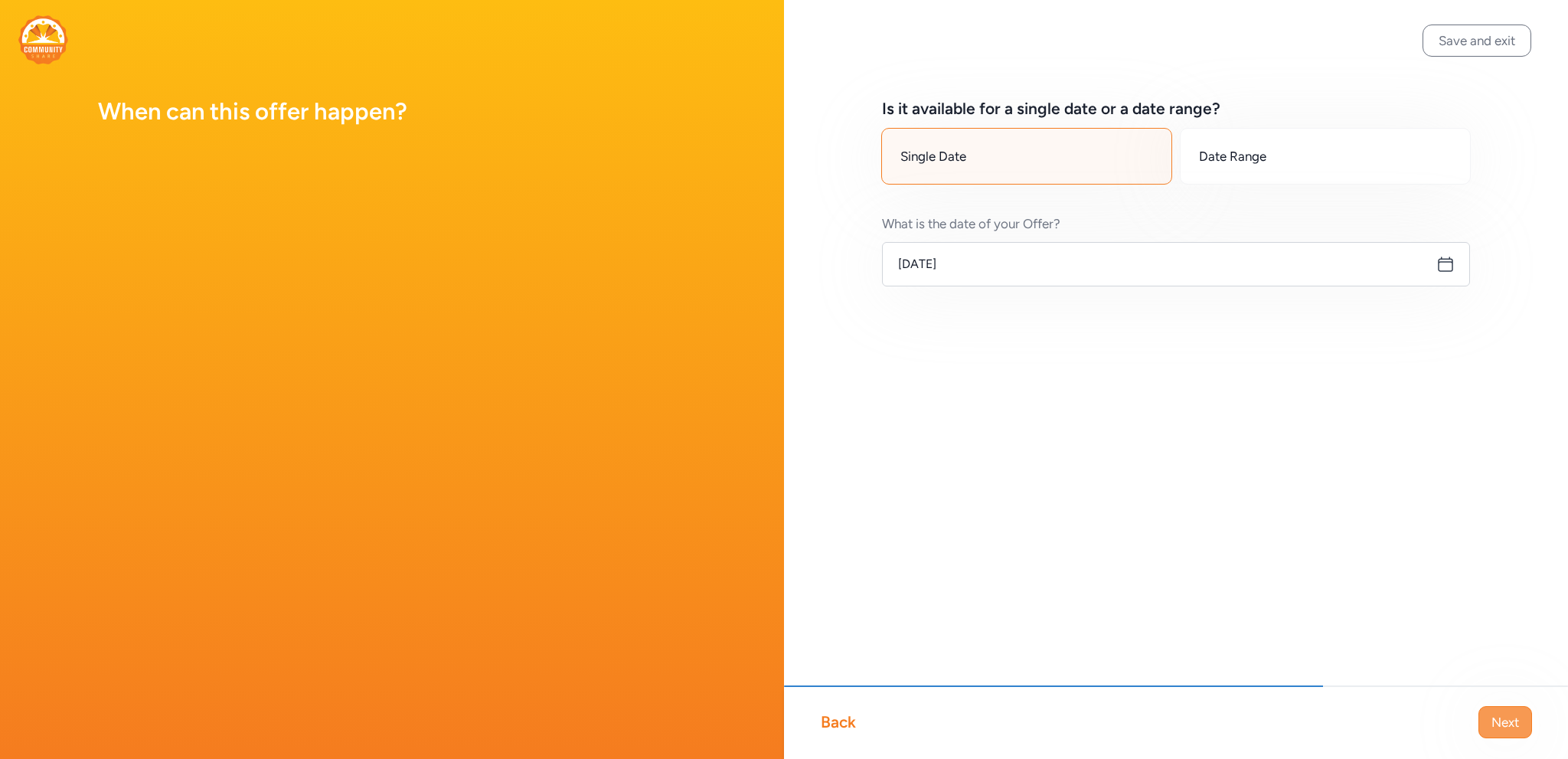
click at [1513, 720] on span "Next" at bounding box center [1505, 722] width 28 height 18
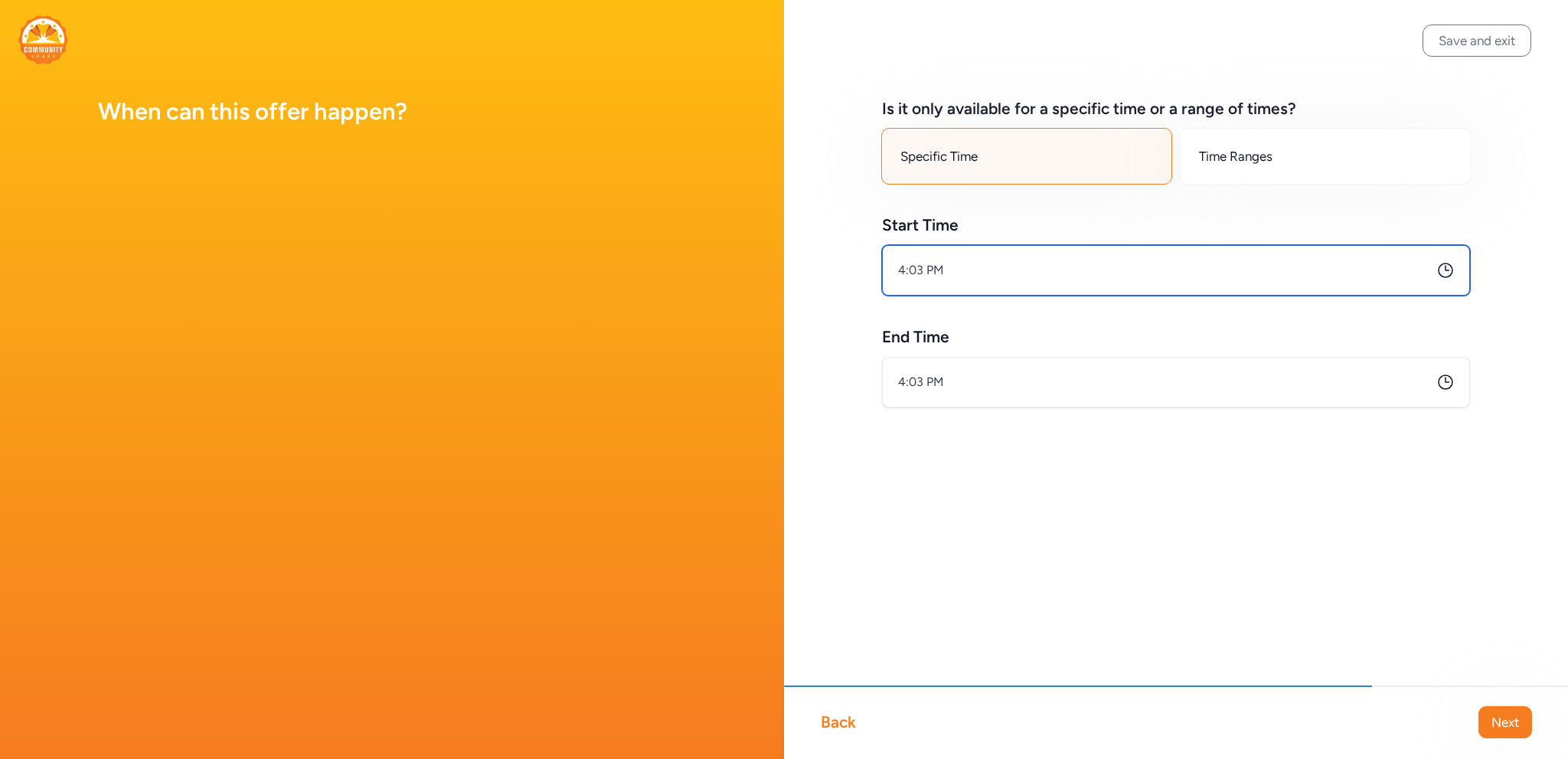
click at [978, 279] on input "4:03 PM" at bounding box center [1176, 270] width 588 height 50
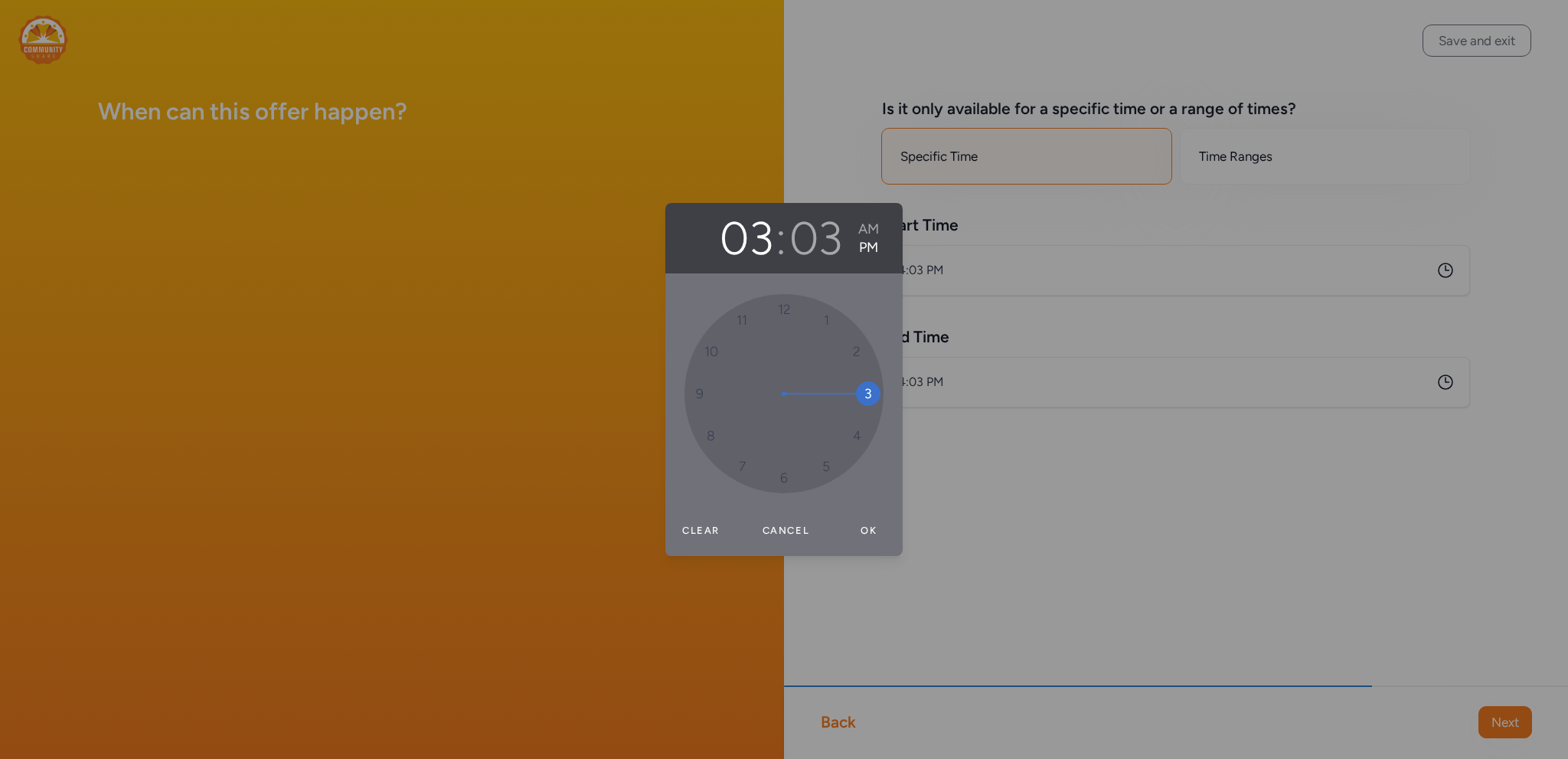
drag, startPoint x: 859, startPoint y: 439, endPoint x: 868, endPoint y: 405, distance: 35.2
drag, startPoint x: 806, startPoint y: 311, endPoint x: 791, endPoint y: 307, distance: 15.5
click at [868, 525] on button "Ok" at bounding box center [869, 530] width 49 height 31
type input "3:00 PM"
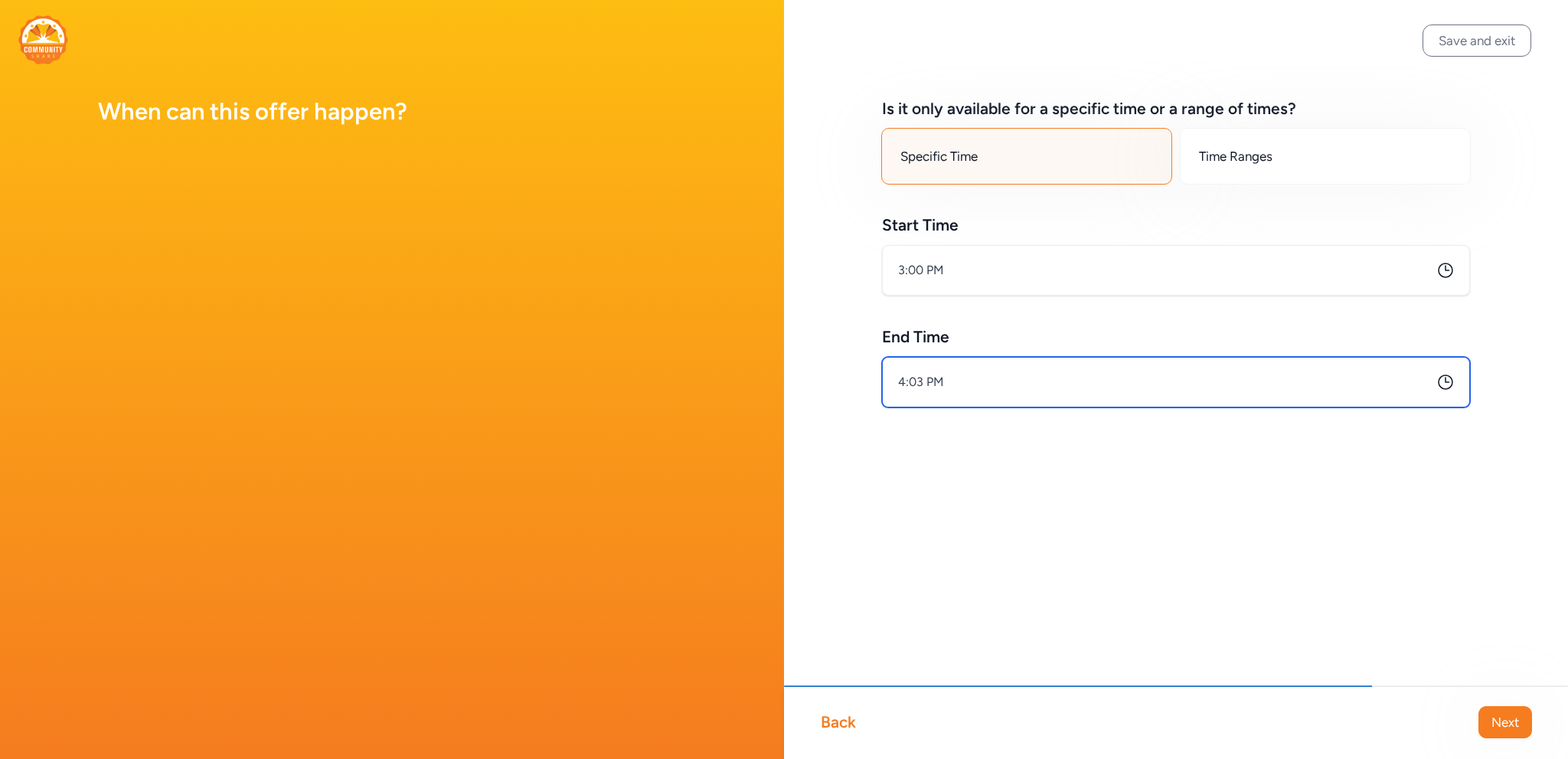
click at [960, 379] on input "4:03 PM" at bounding box center [1176, 382] width 588 height 50
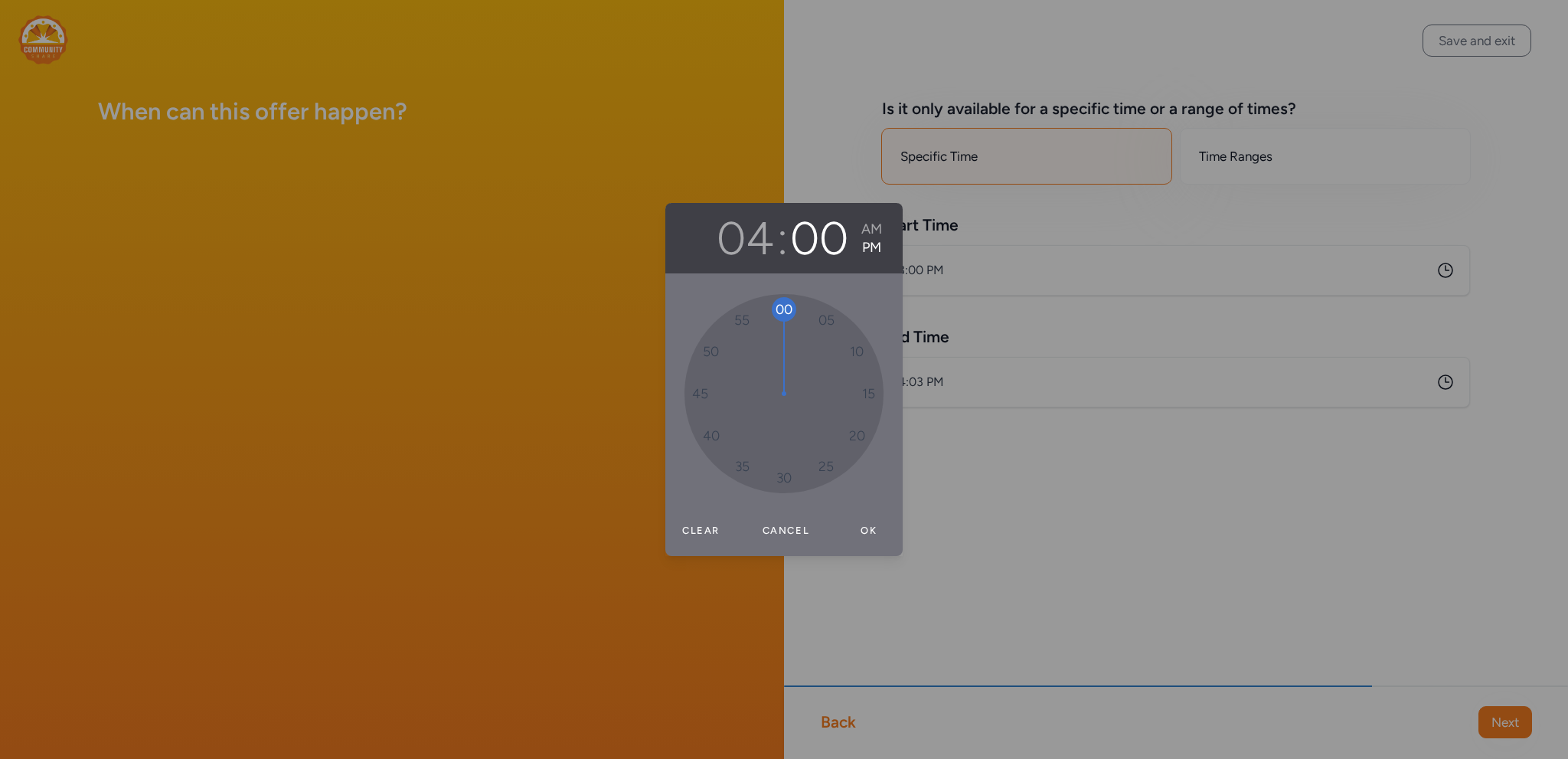
drag, startPoint x: 807, startPoint y: 312, endPoint x: 792, endPoint y: 308, distance: 15.5
click at [869, 524] on button "Ok" at bounding box center [869, 530] width 49 height 31
type input "4:00 PM"
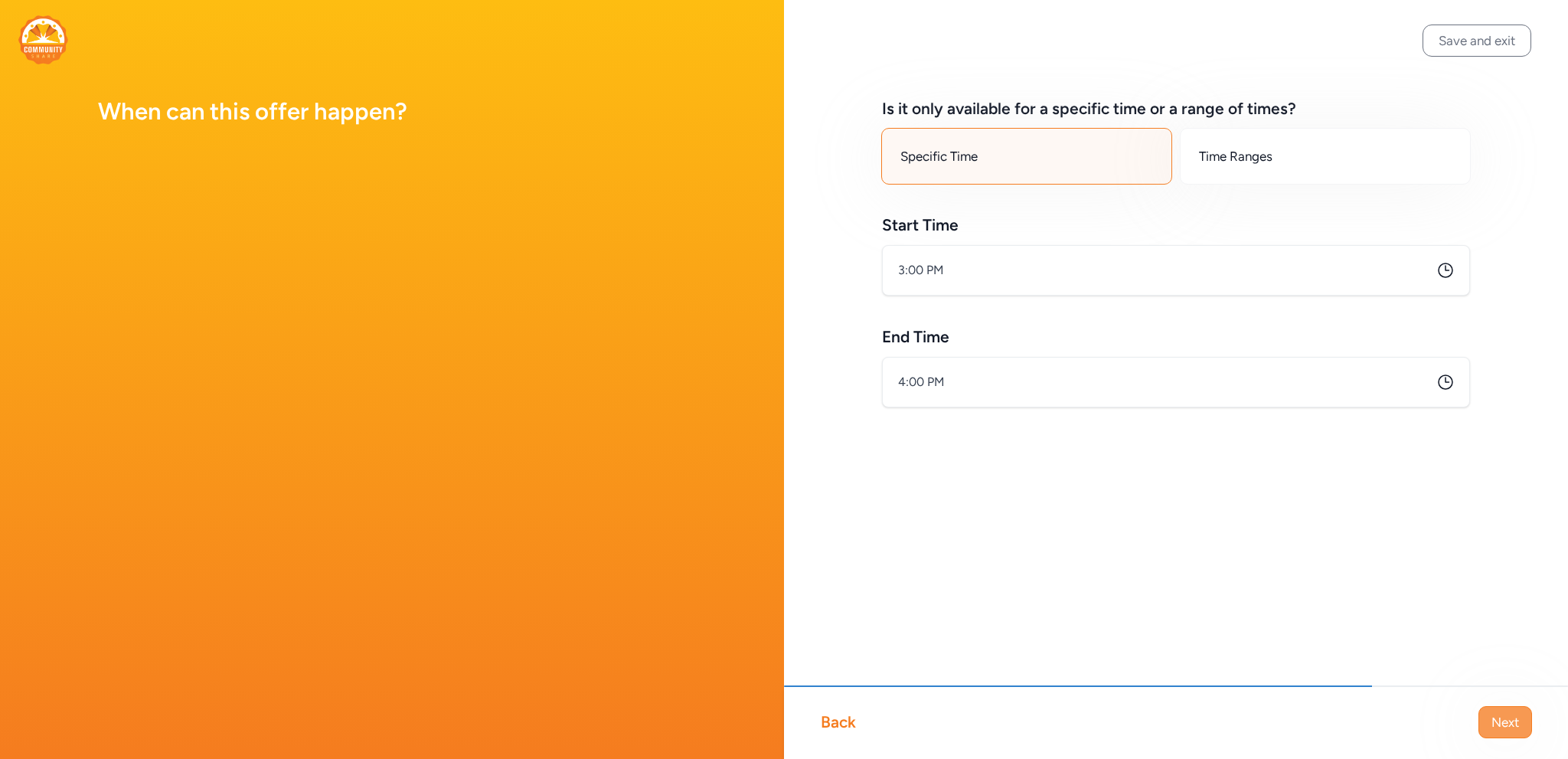
click at [1513, 722] on span "Next" at bounding box center [1505, 722] width 28 height 18
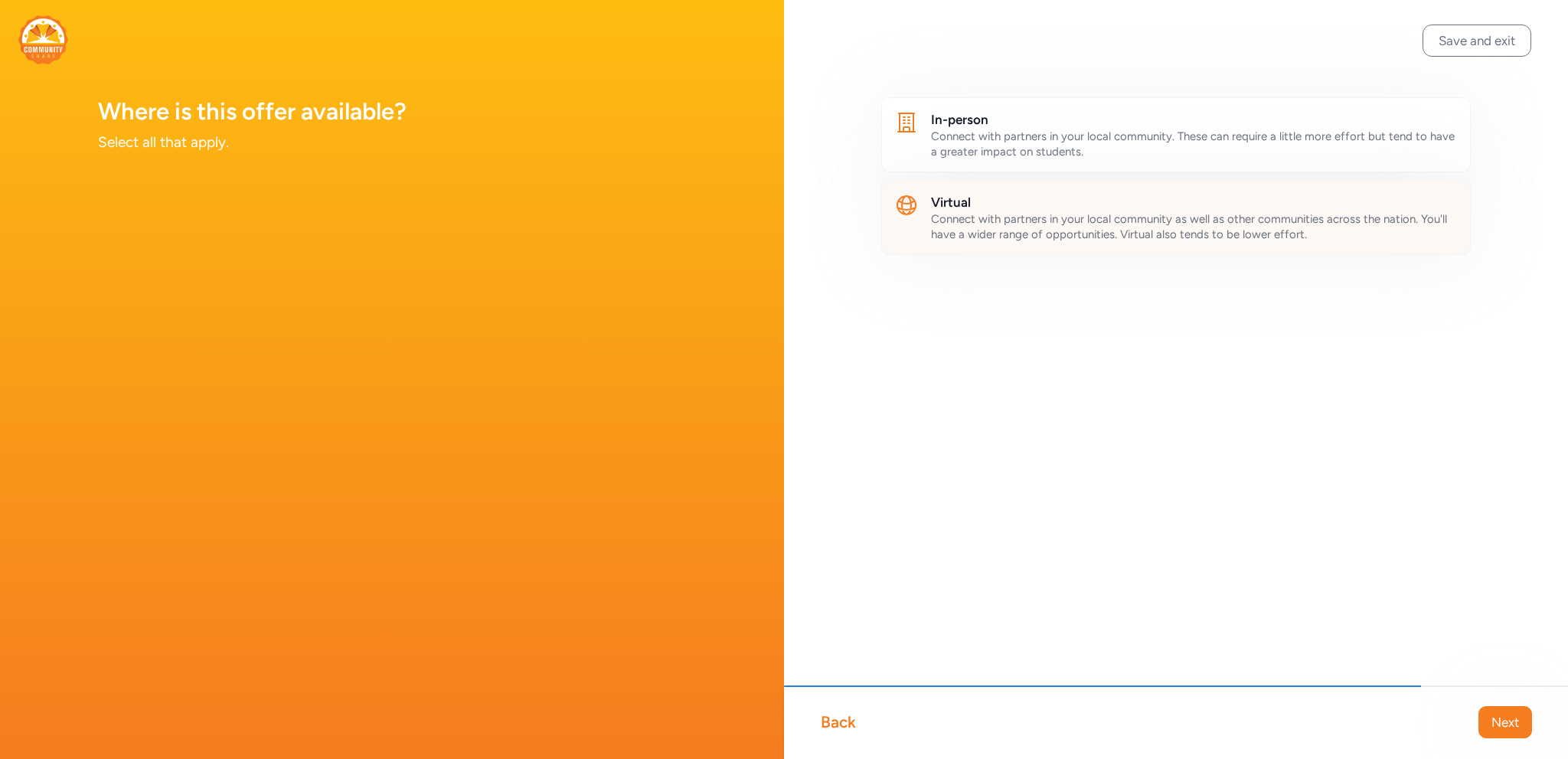
click at [1057, 216] on span "Connect with partners in your local community as well as other communities acro…" at bounding box center [1188, 226] width 516 height 29
click at [1507, 709] on button "Next" at bounding box center [1505, 722] width 54 height 32
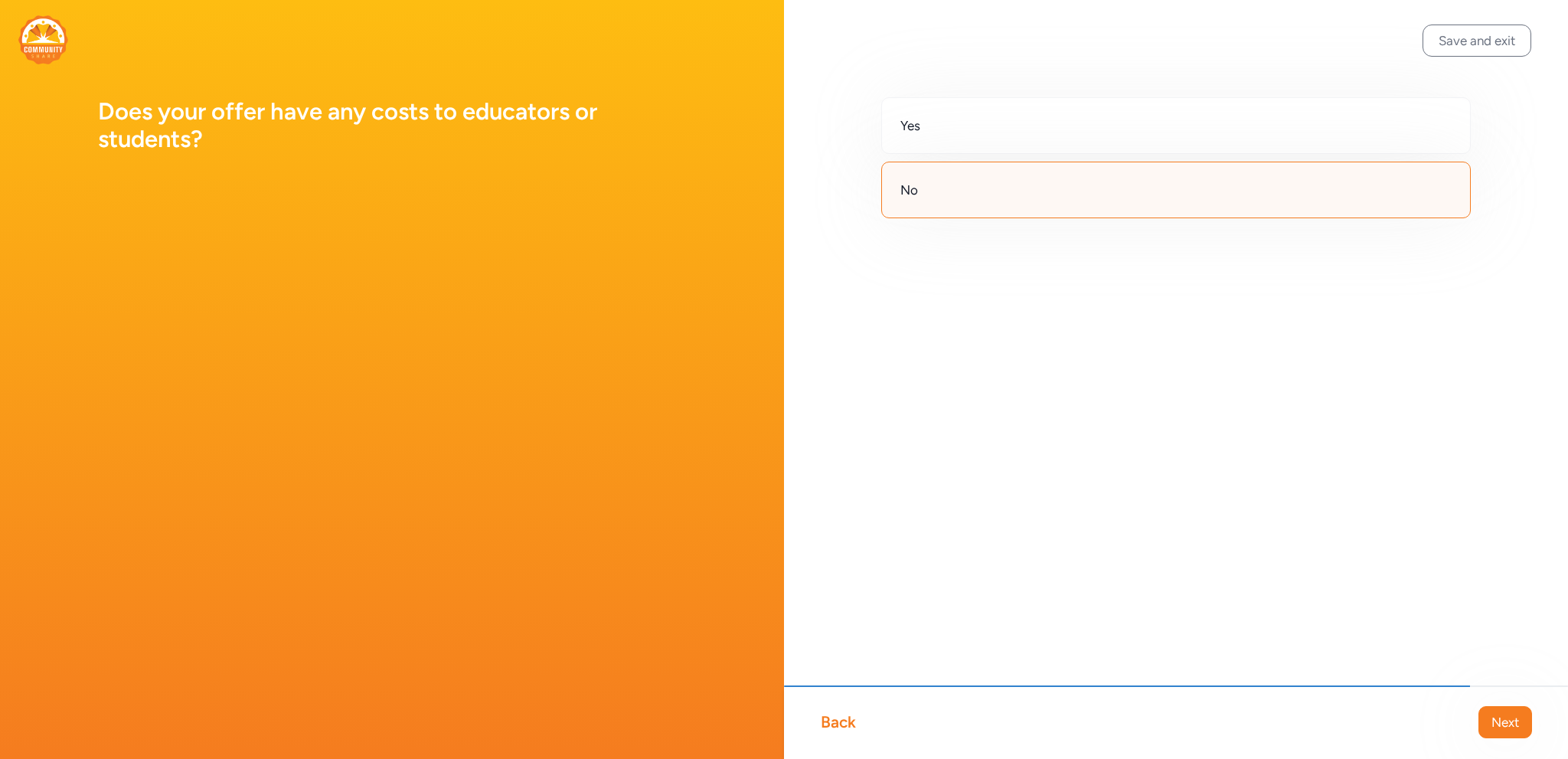
click at [1057, 198] on div "No" at bounding box center [1176, 190] width 589 height 57
click at [1514, 730] on span "Next" at bounding box center [1505, 722] width 28 height 18
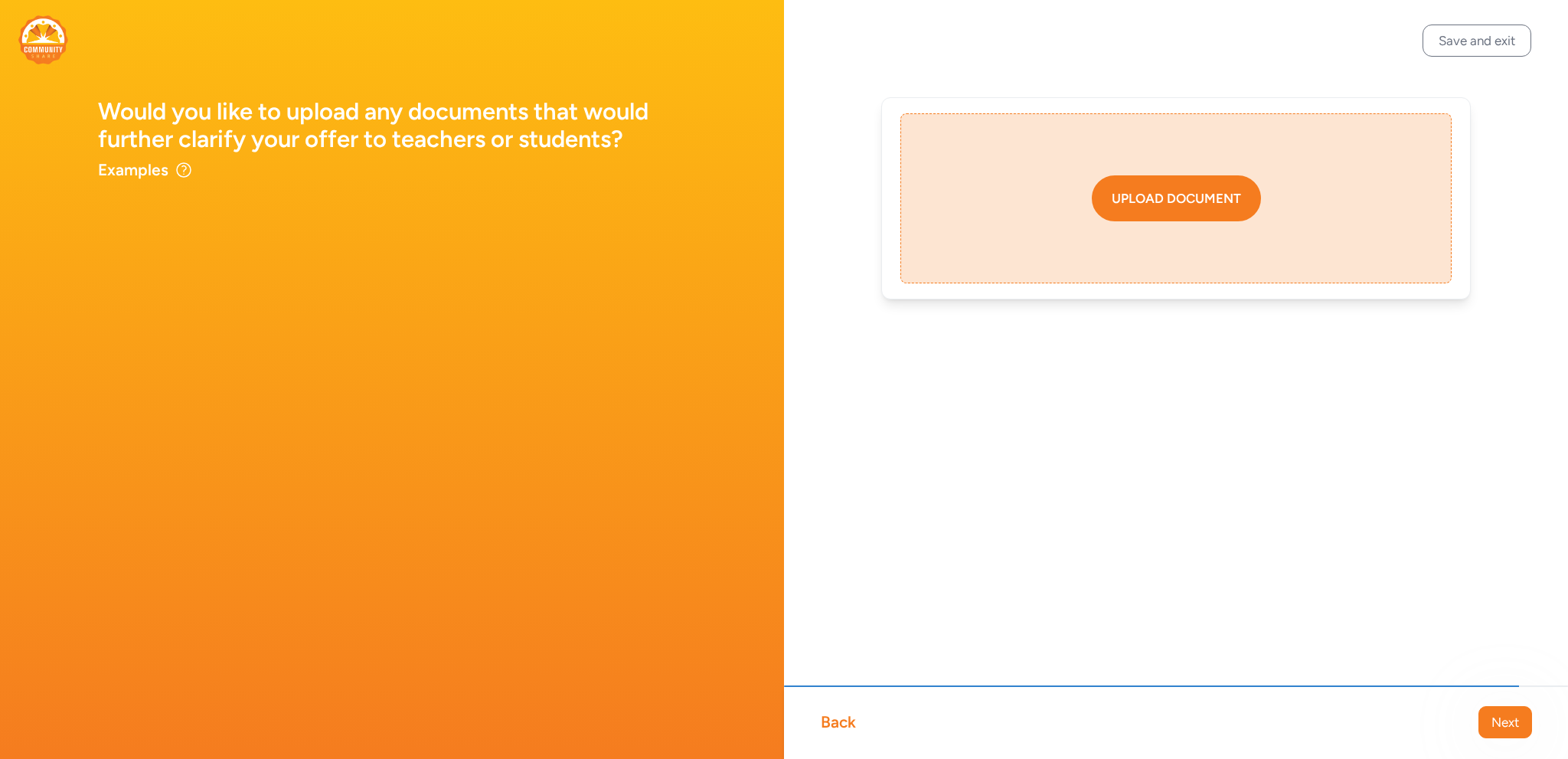
click at [1162, 205] on div "Upload document" at bounding box center [1176, 199] width 129 height 18
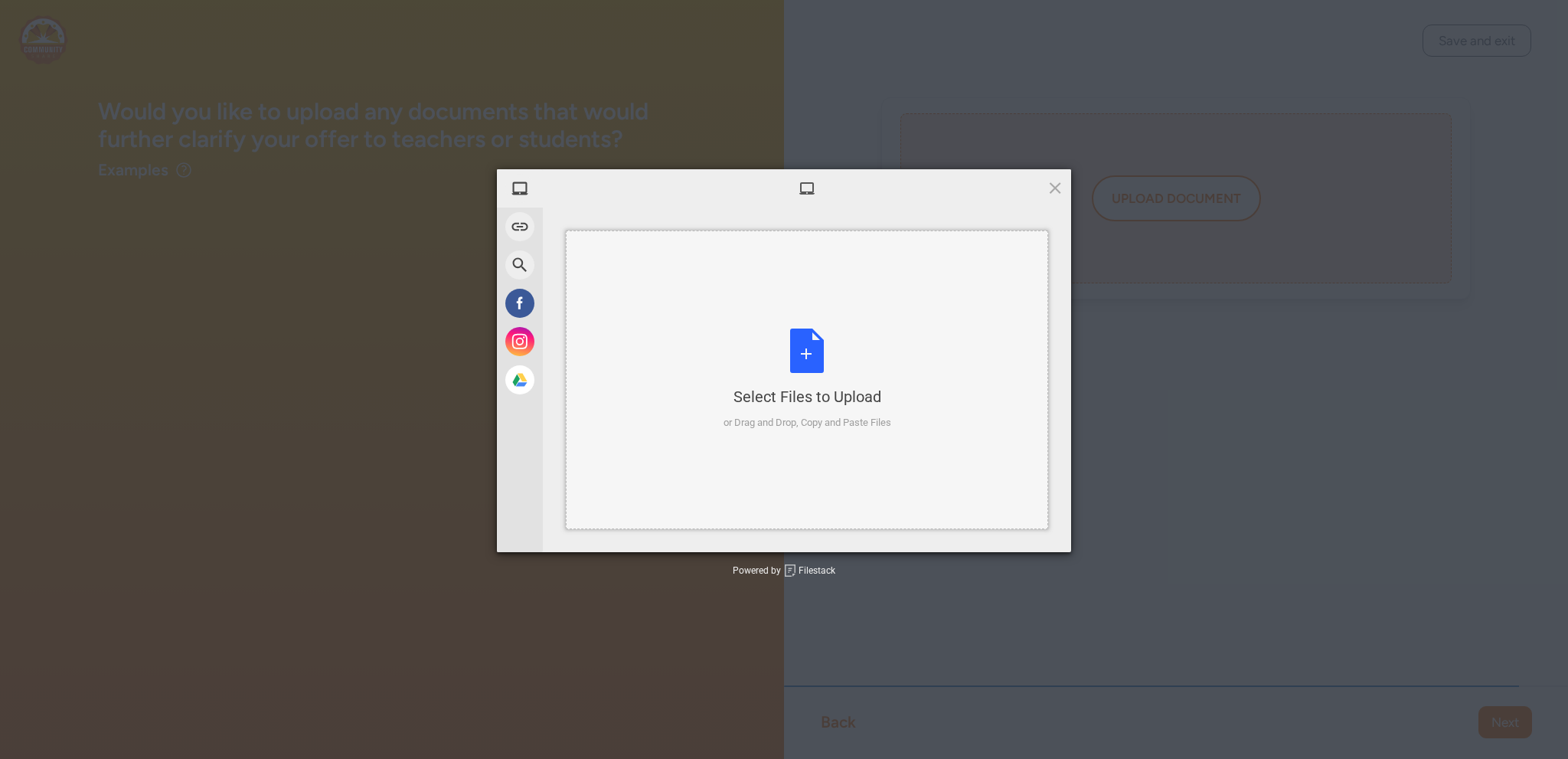
click at [818, 362] on div "Select Files to Upload or Drag and Drop, Copy and Paste Files" at bounding box center [807, 379] width 168 height 101
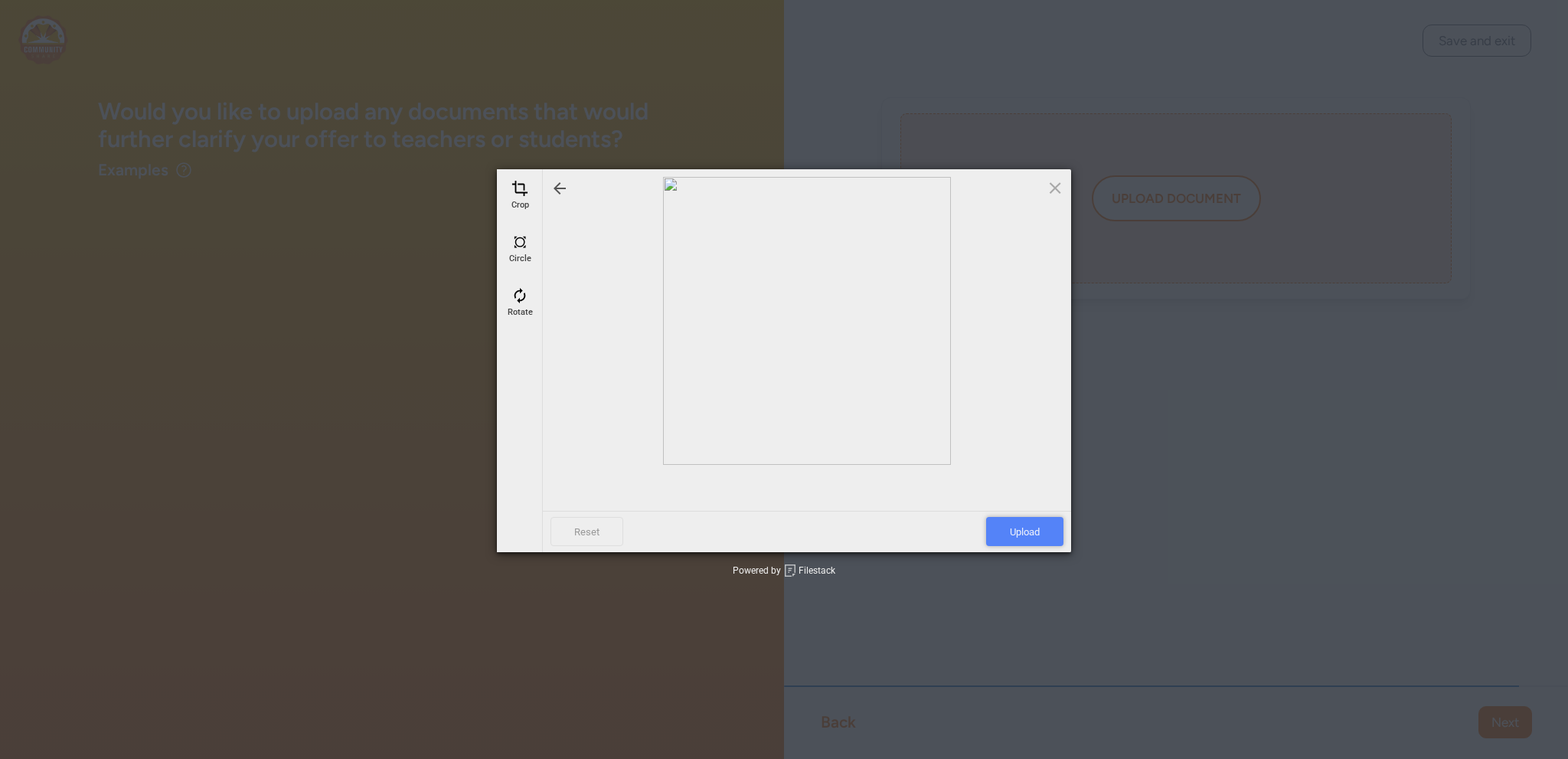
click at [1038, 533] on span "Upload" at bounding box center [1025, 531] width 77 height 29
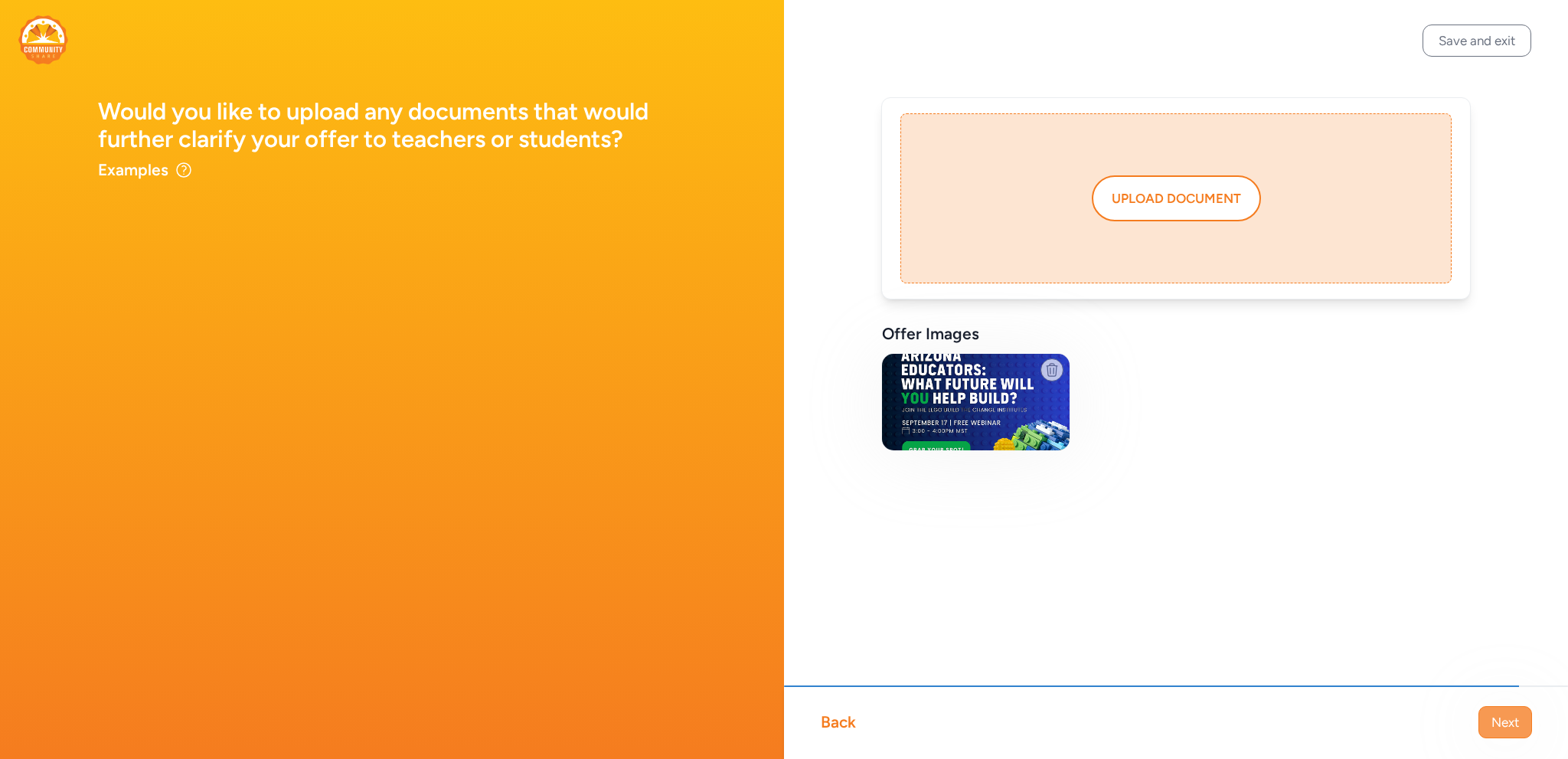
click at [1505, 719] on span "Next" at bounding box center [1505, 722] width 28 height 18
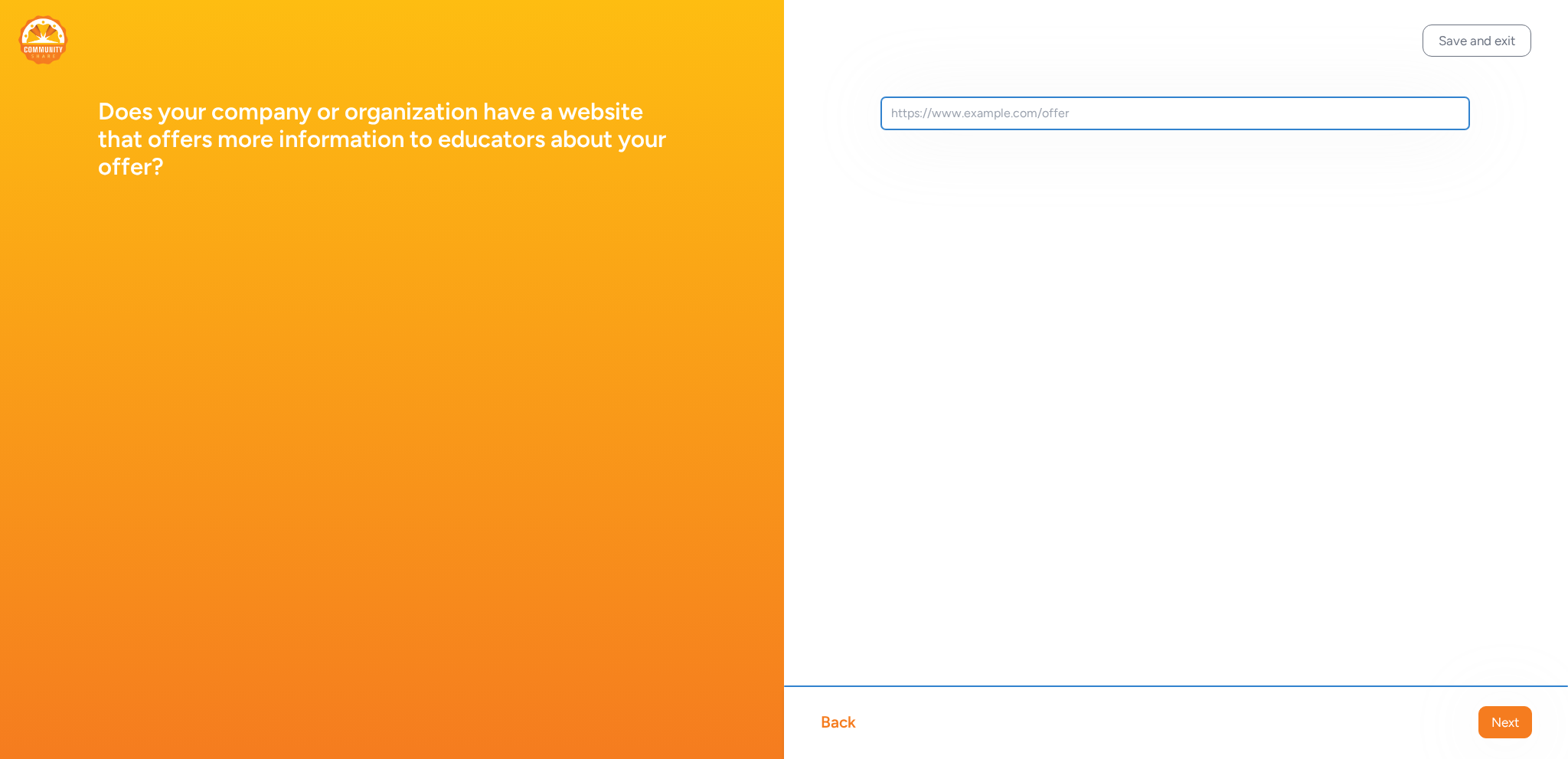
click at [995, 108] on input "text" at bounding box center [1175, 113] width 588 height 32
paste input "[URL][DOMAIN_NAME][DOMAIN_NAME][EMAIL_ADDRESS][PERSON_NAME][DOMAIN_NAME]"
type input "[URL][DOMAIN_NAME][DOMAIN_NAME][EMAIL_ADDRESS][PERSON_NAME][DOMAIN_NAME]"
click at [1040, 111] on input "[URL][DOMAIN_NAME][DOMAIN_NAME][EMAIL_ADDRESS][PERSON_NAME][DOMAIN_NAME]" at bounding box center [1175, 113] width 588 height 32
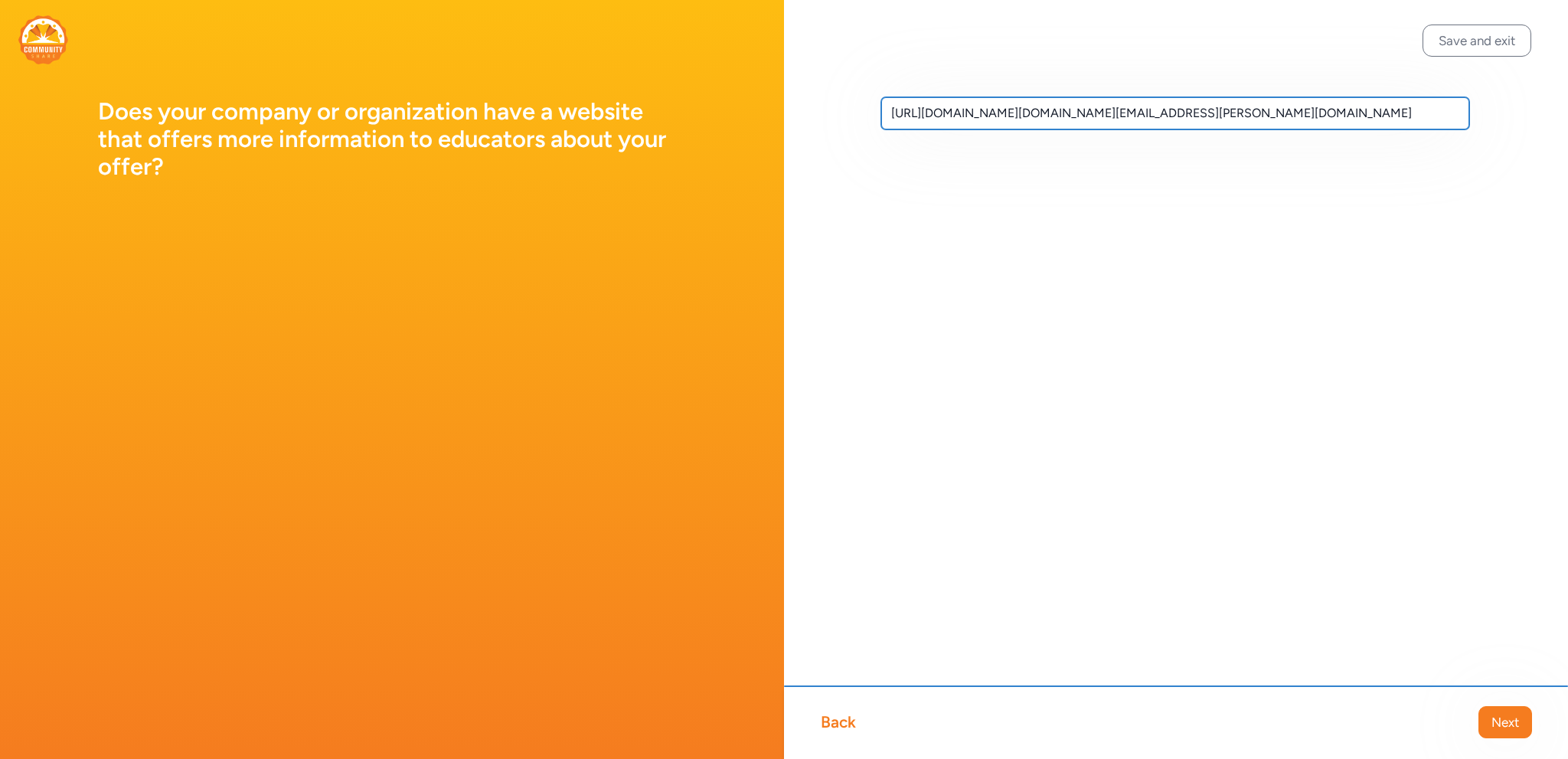
click at [1040, 111] on input "[URL][DOMAIN_NAME][DOMAIN_NAME][EMAIL_ADDRESS][PERSON_NAME][DOMAIN_NAME]" at bounding box center [1175, 113] width 588 height 32
click at [1023, 117] on input "text" at bounding box center [1175, 113] width 588 height 32
paste input ": [URL][DOMAIN_NAME]"
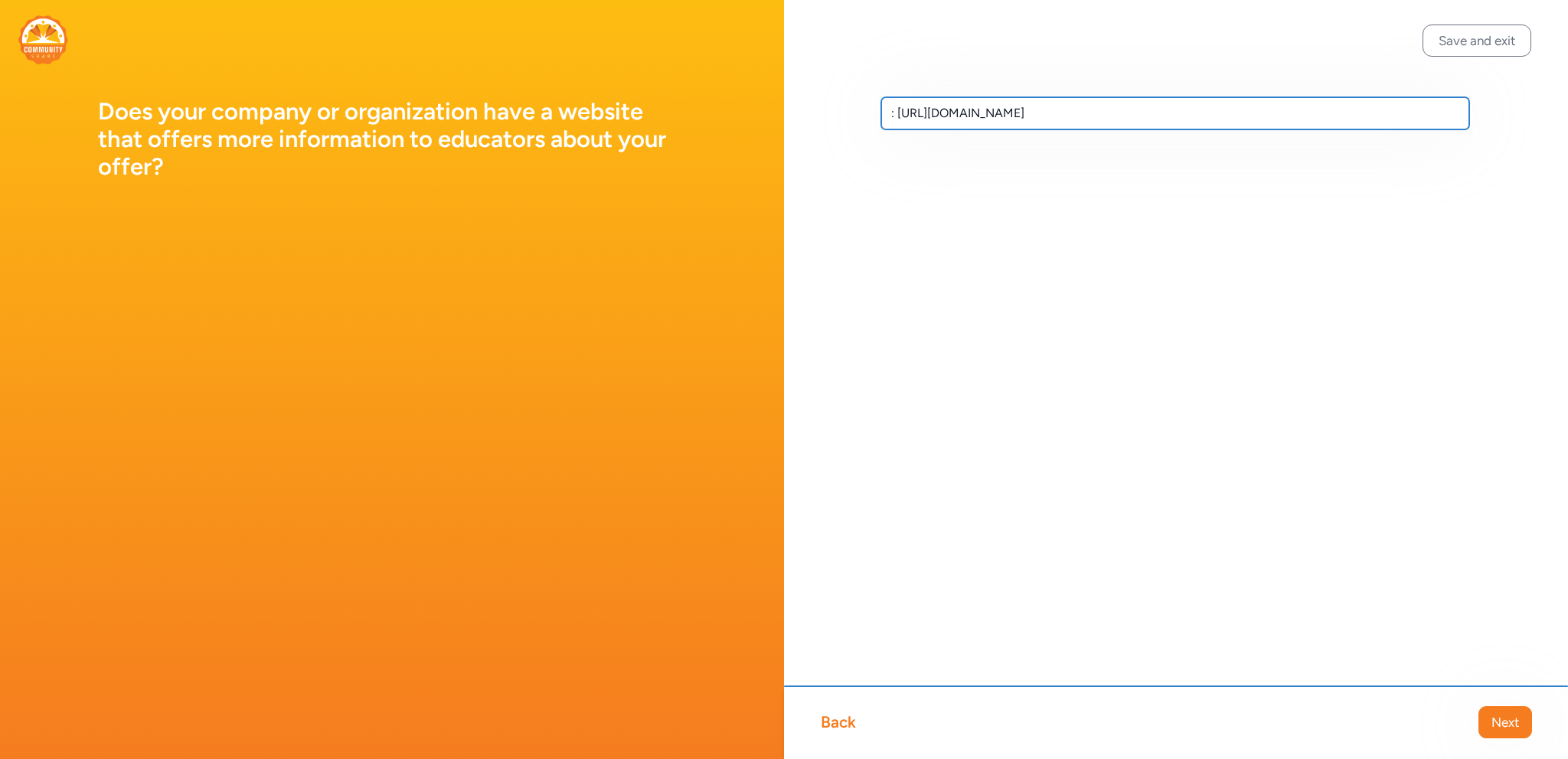
click at [897, 111] on input ": [URL][DOMAIN_NAME]" at bounding box center [1175, 113] width 588 height 32
click at [1140, 110] on input "[URL][DOMAIN_NAME]" at bounding box center [1175, 113] width 588 height 32
type input "[URL][DOMAIN_NAME]"
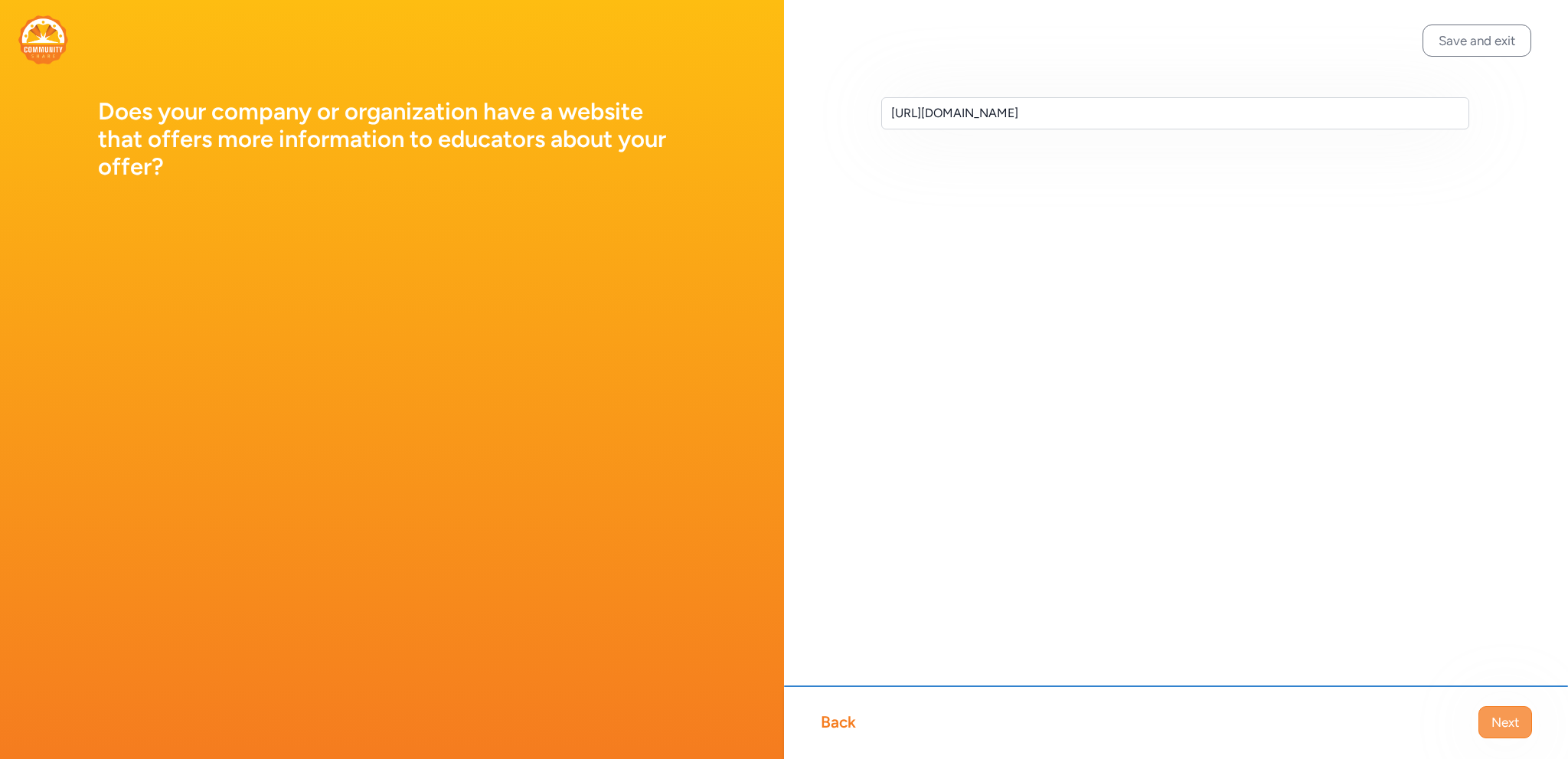
click at [1498, 727] on span "Next" at bounding box center [1505, 722] width 28 height 18
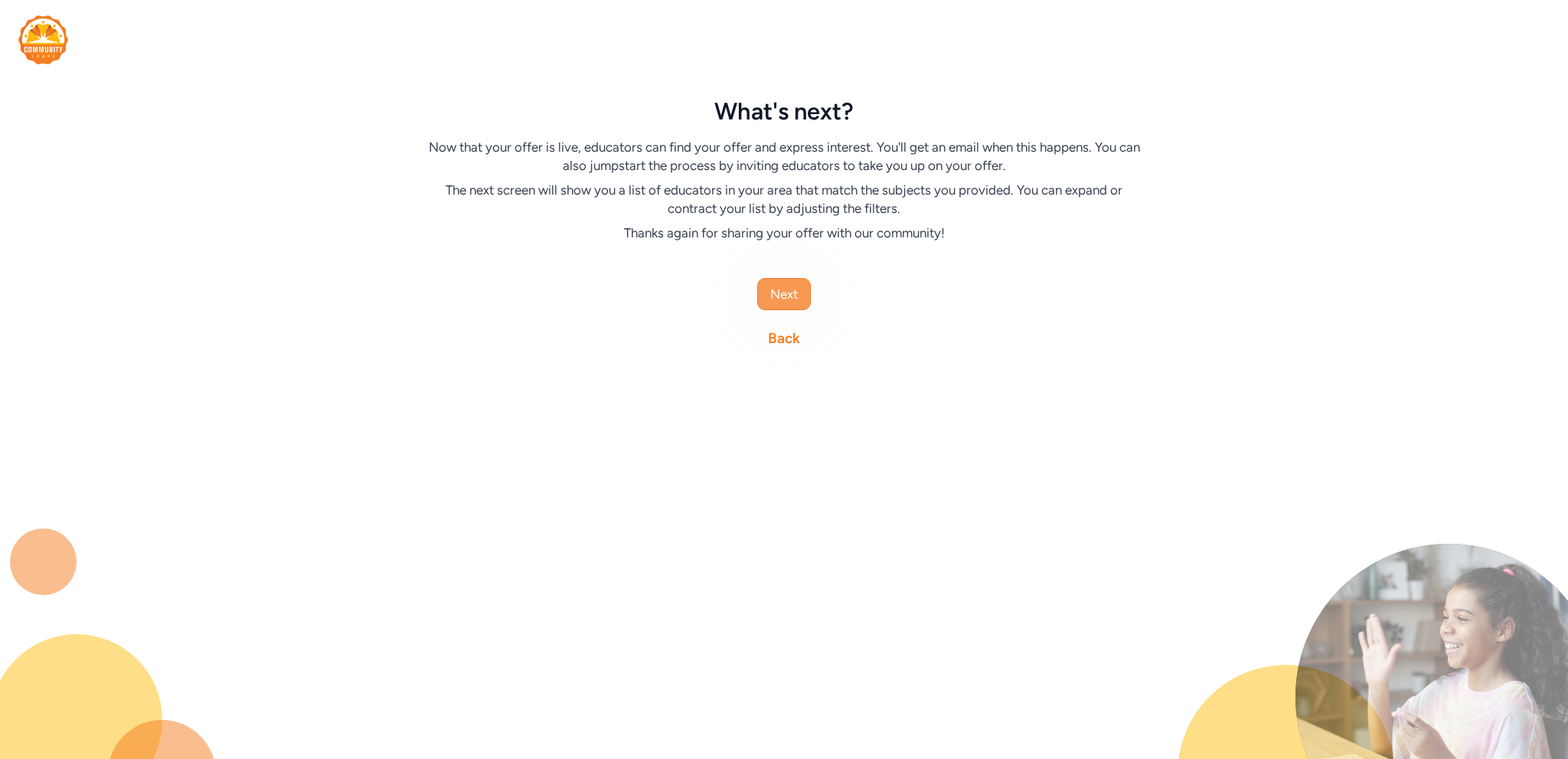
click at [787, 281] on button "Next" at bounding box center [784, 294] width 54 height 32
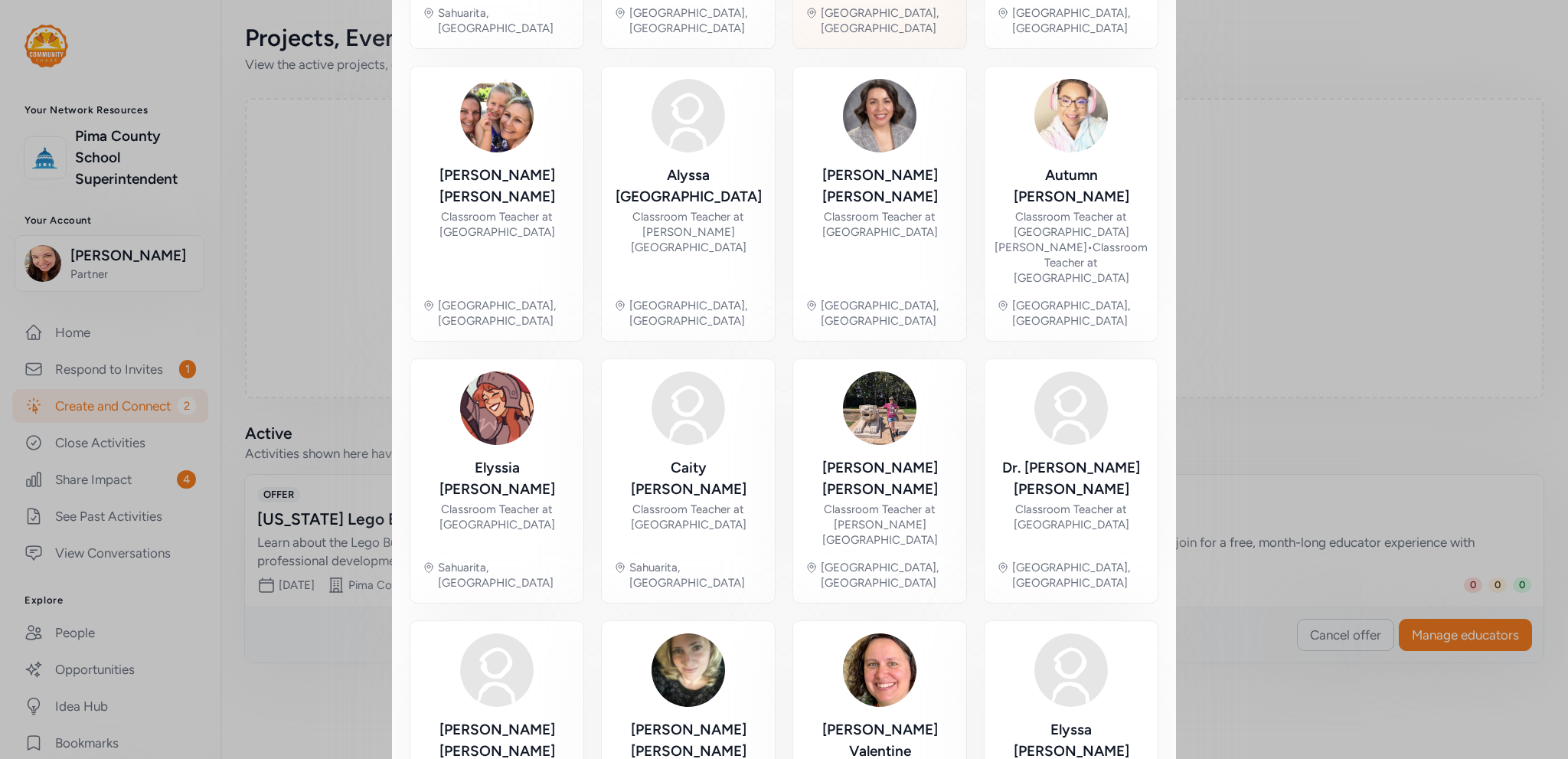
scroll to position [612, 0]
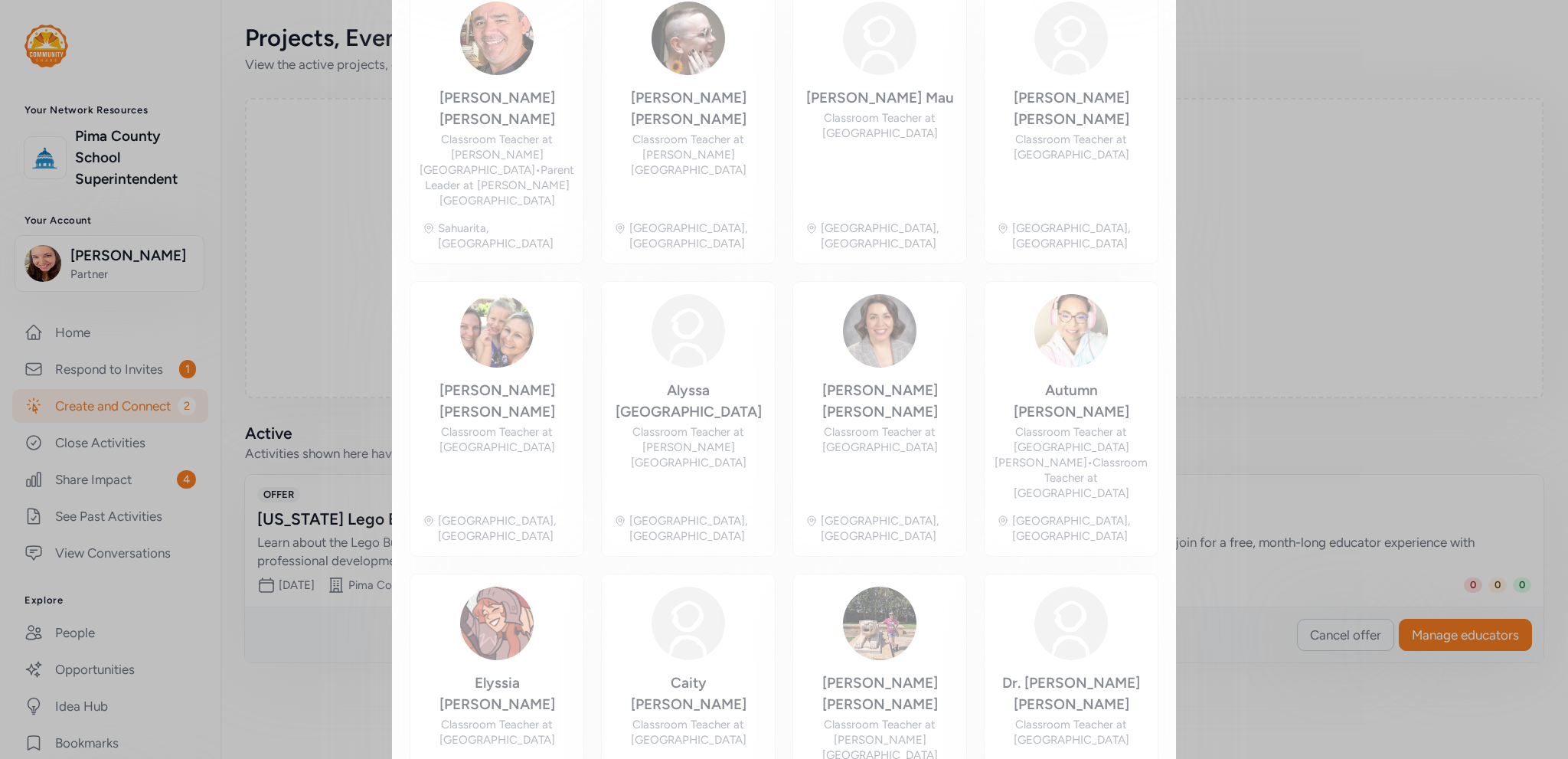
scroll to position [302, 0]
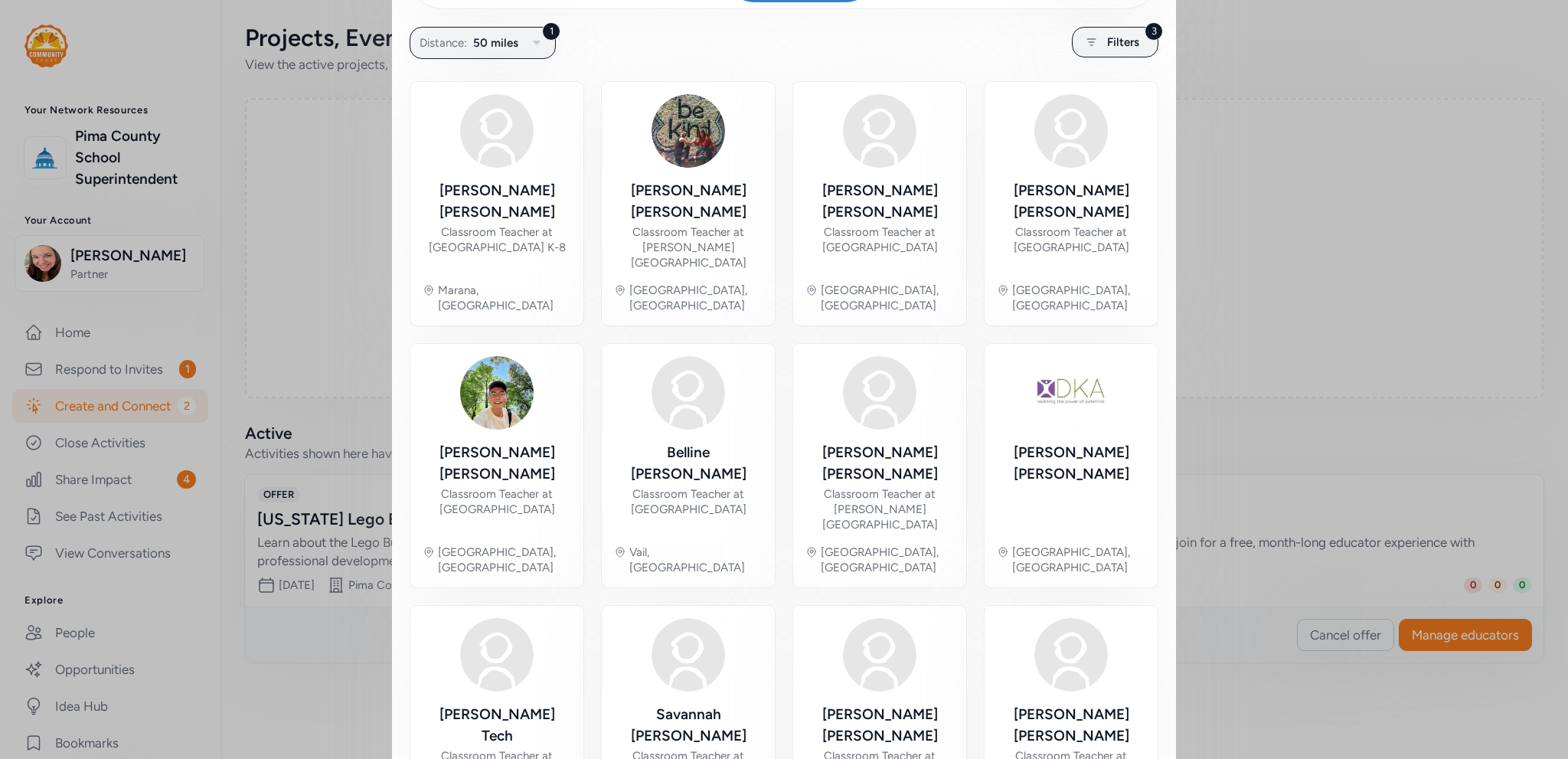
click at [1299, 57] on div "Close Your offer is active! Whether you're adding new educators or refining you…" at bounding box center [784, 447] width 1568 height 1499
